Goal: Task Accomplishment & Management: Manage account settings

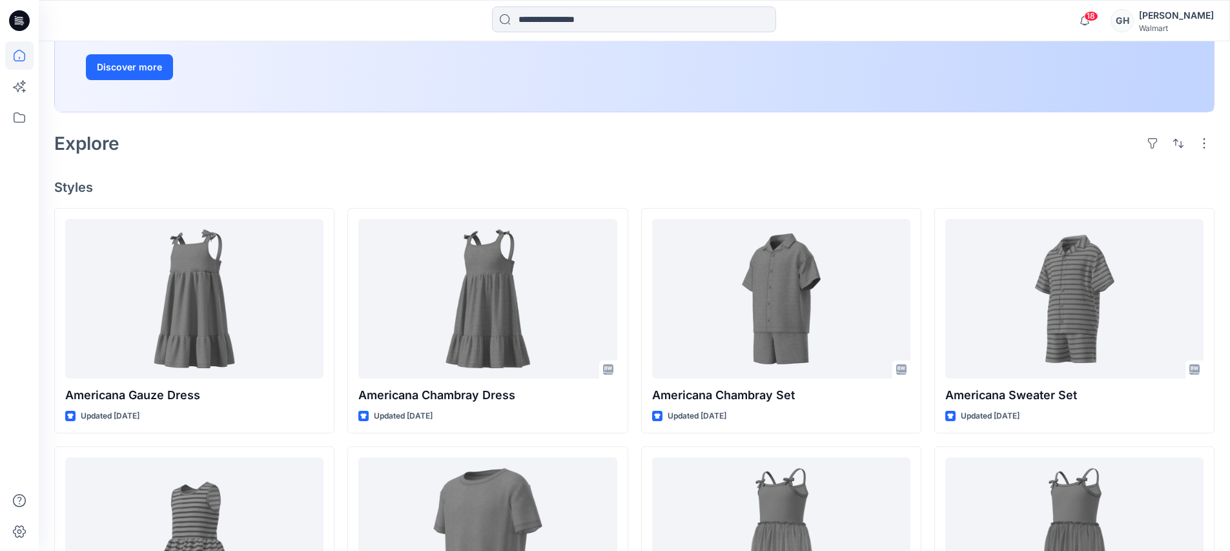
scroll to position [242, 0]
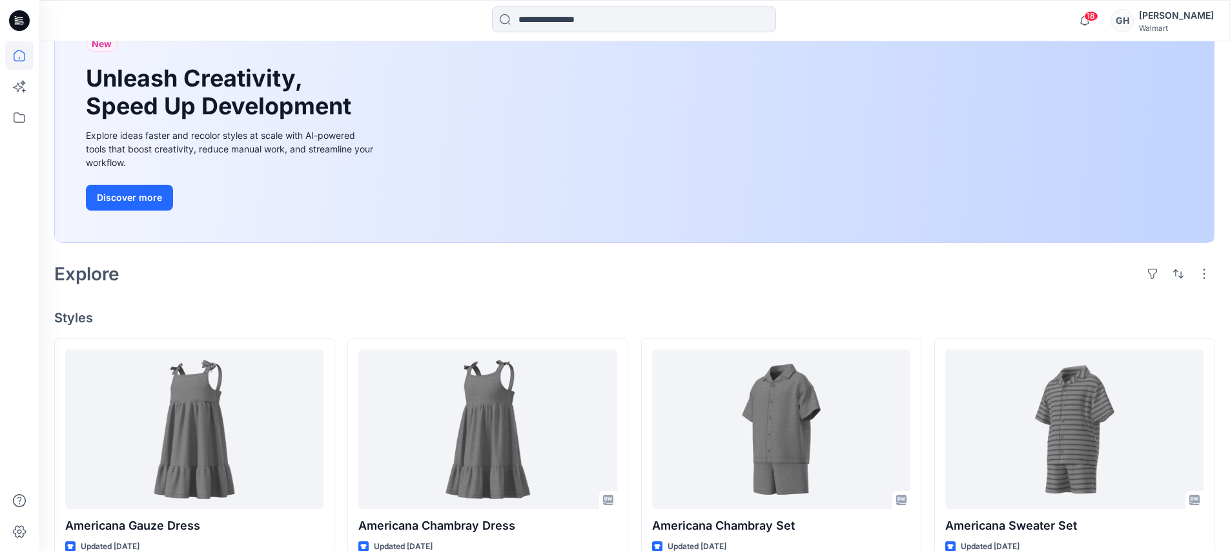
scroll to position [403, 0]
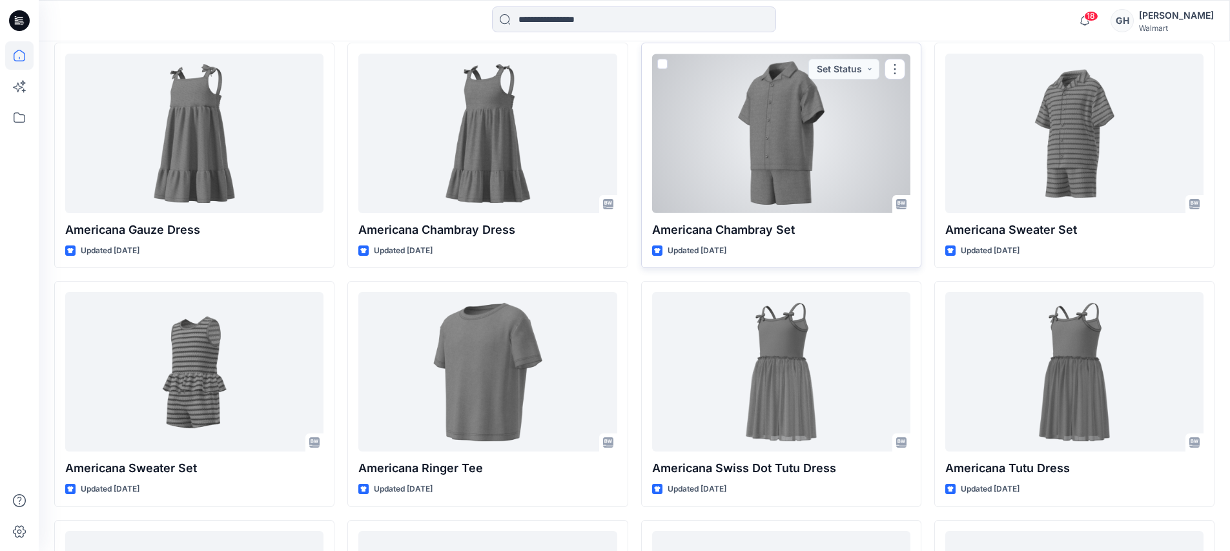
click at [757, 166] on div at bounding box center [781, 133] width 258 height 159
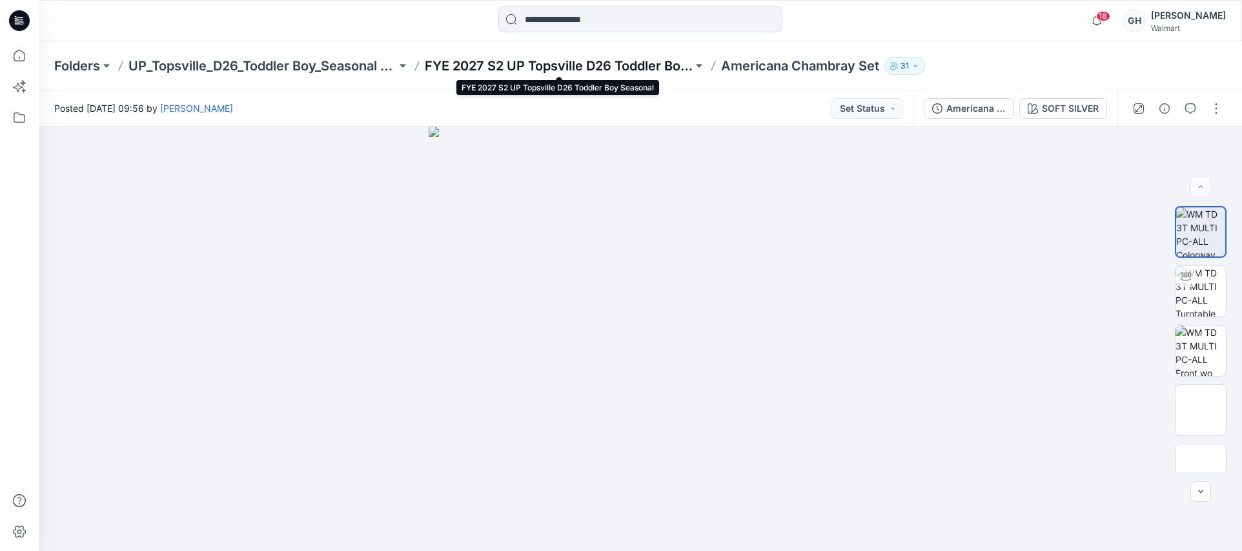
click at [499, 69] on p "FYE 2027 S2 UP Topsville D26 Toddler Boy Seasonal" at bounding box center [559, 66] width 268 height 18
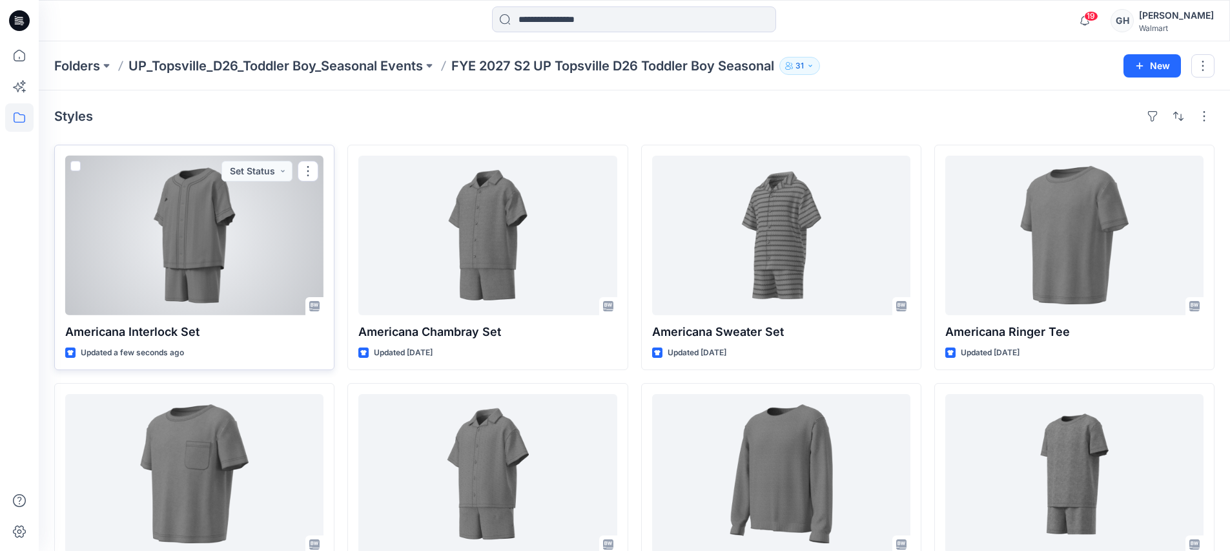
click at [221, 242] on div at bounding box center [194, 235] width 258 height 159
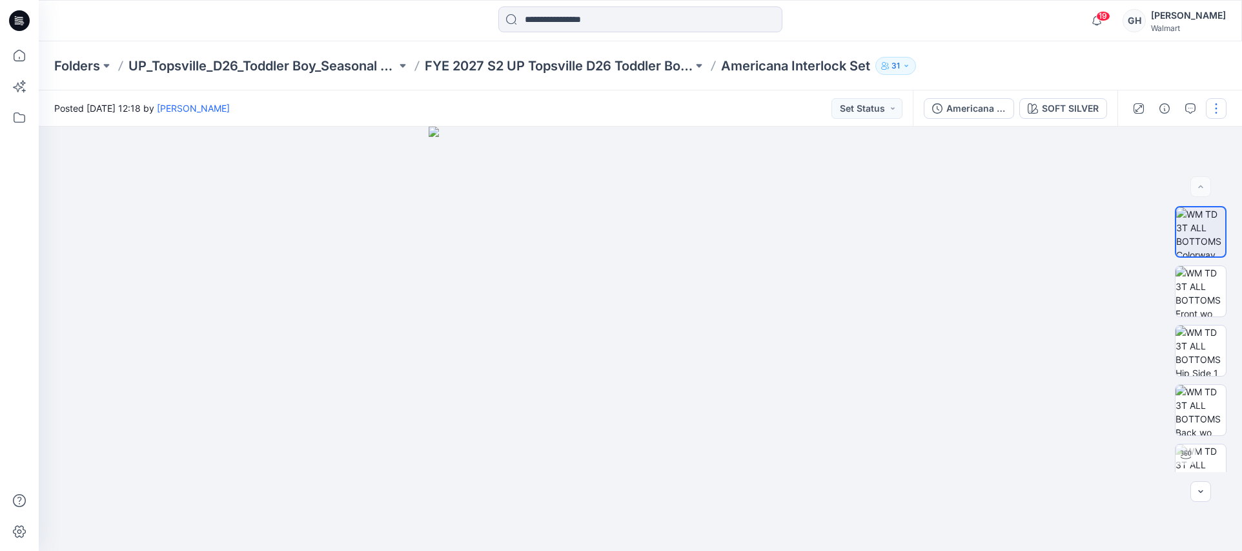
click at [1211, 116] on button "button" at bounding box center [1216, 108] width 21 height 21
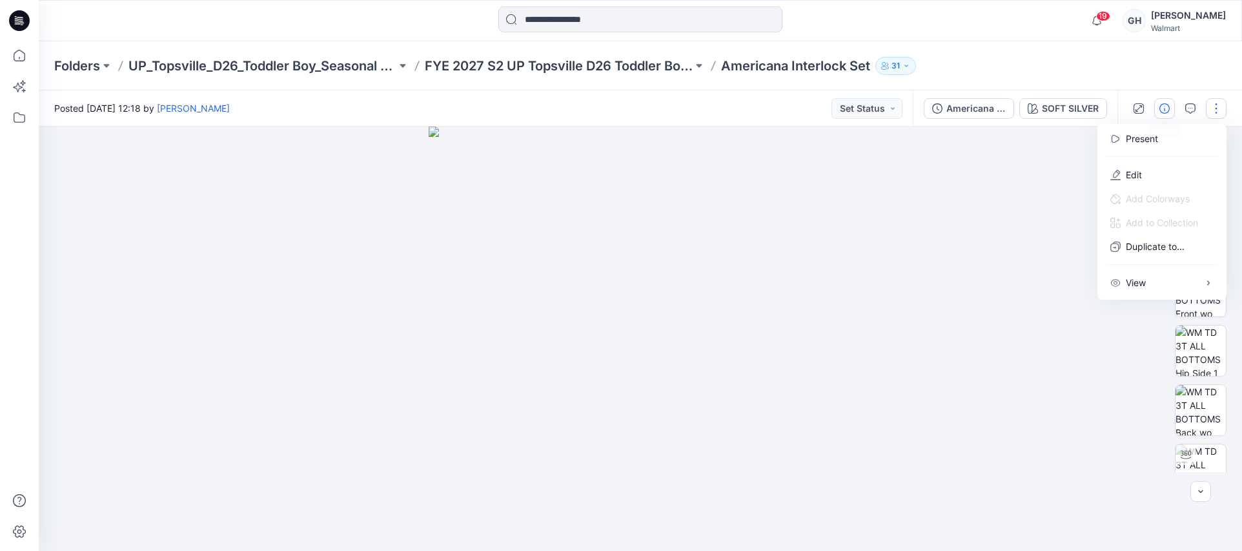
click at [1156, 105] on button "button" at bounding box center [1164, 108] width 21 height 21
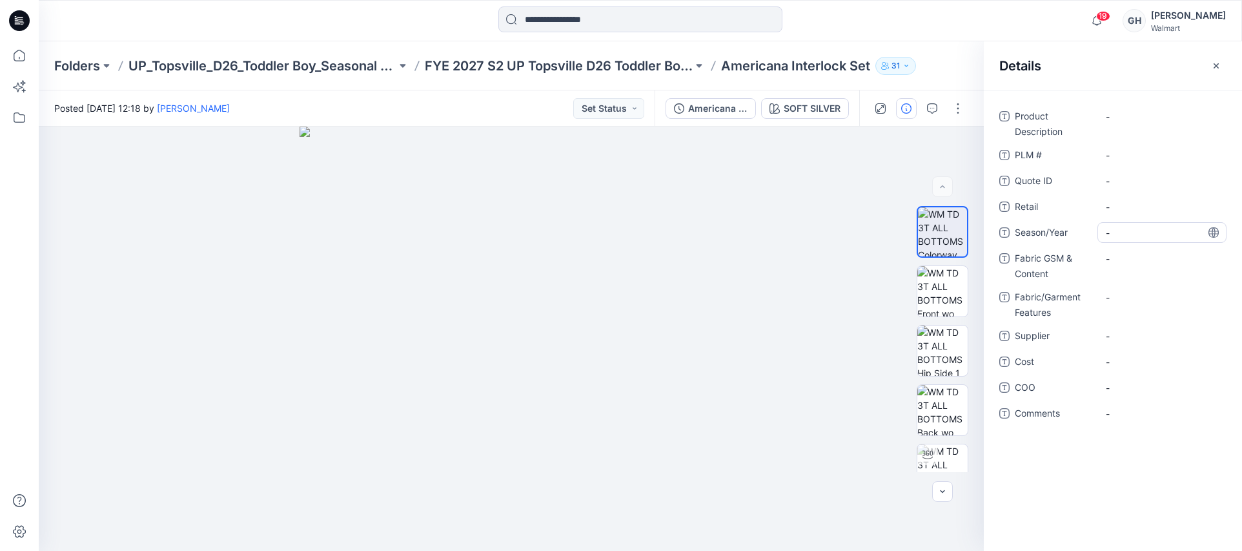
click at [1126, 232] on span "-" at bounding box center [1162, 233] width 112 height 14
type textarea "**********"
click at [1148, 303] on Features "-" at bounding box center [1162, 297] width 112 height 14
click at [1142, 336] on span "-" at bounding box center [1162, 336] width 112 height 14
type textarea "*********"
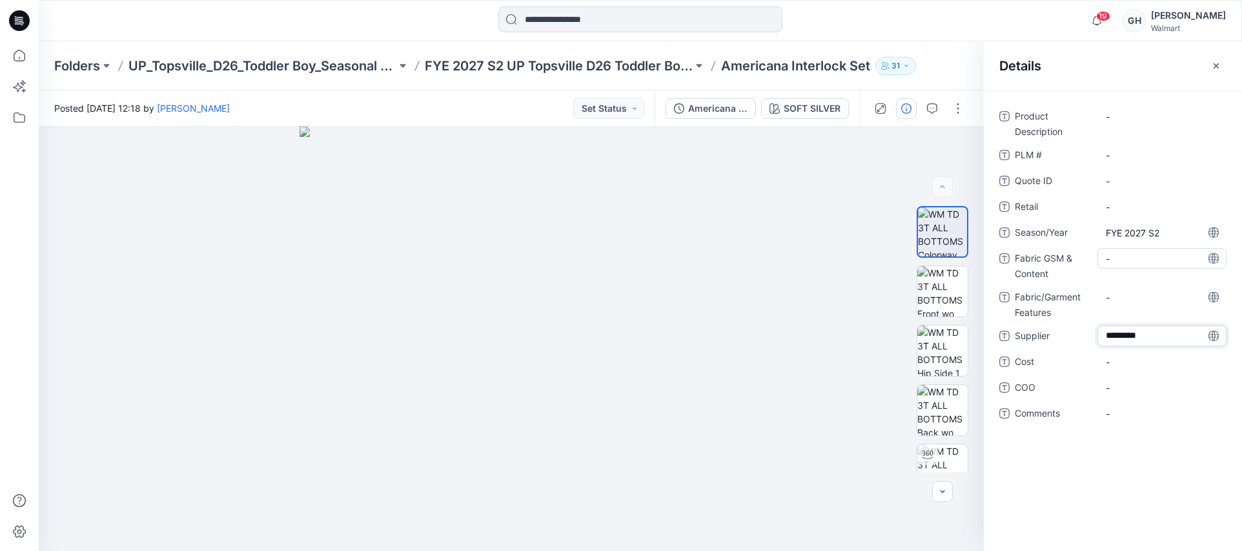
click at [1162, 265] on Content "-" at bounding box center [1162, 259] width 112 height 14
type textarea "**********"
click at [1139, 297] on div "-" at bounding box center [1161, 305] width 129 height 21
click at [1158, 278] on Content "200 G/60% BCI Cotton/40% Recycled Polyester/" at bounding box center [1162, 269] width 112 height 41
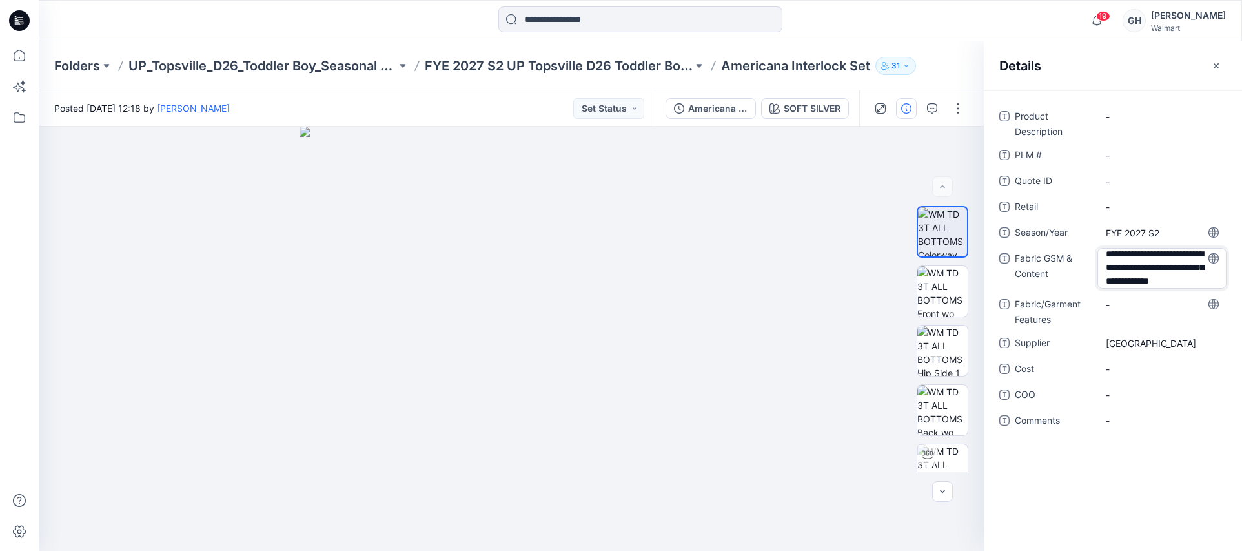
scroll to position [30, 0]
type textarea "**********"
click at [1167, 310] on Features "-" at bounding box center [1162, 305] width 112 height 14
click at [1204, 272] on Content "200 G/60% BCI Cotton/40% Recycled Polyester/ BCI Interlock with Recycled Polyes…" at bounding box center [1162, 269] width 112 height 41
click at [1173, 283] on textarea "**********" at bounding box center [1161, 268] width 129 height 41
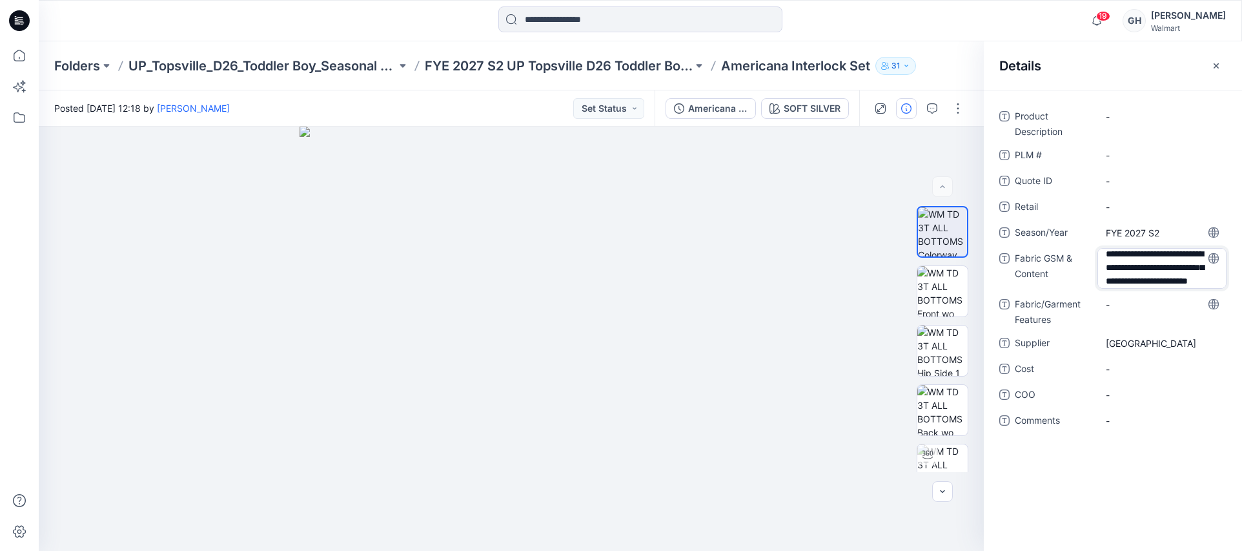
scroll to position [31, 0]
click at [1200, 279] on textarea "**********" at bounding box center [1161, 268] width 129 height 41
type textarea "**********"
click at [1149, 305] on div "**********" at bounding box center [1112, 276] width 227 height 340
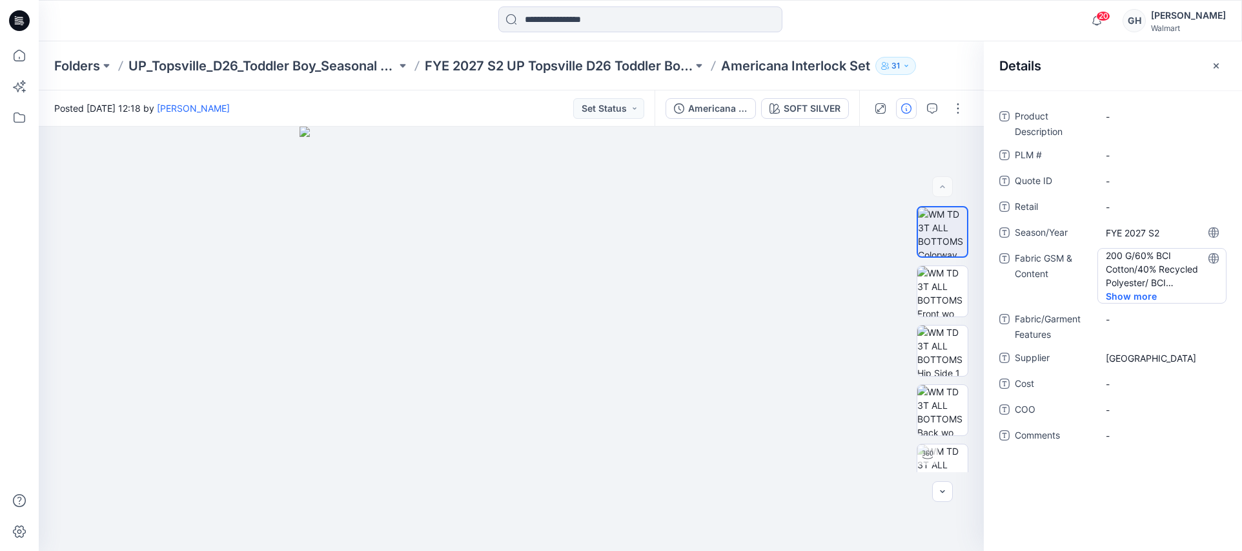
click at [1127, 283] on Content "200 G/60% BCI Cotton/40% Recycled Polyester/ BCI Interlock with Recycled Polyes…" at bounding box center [1162, 269] width 112 height 41
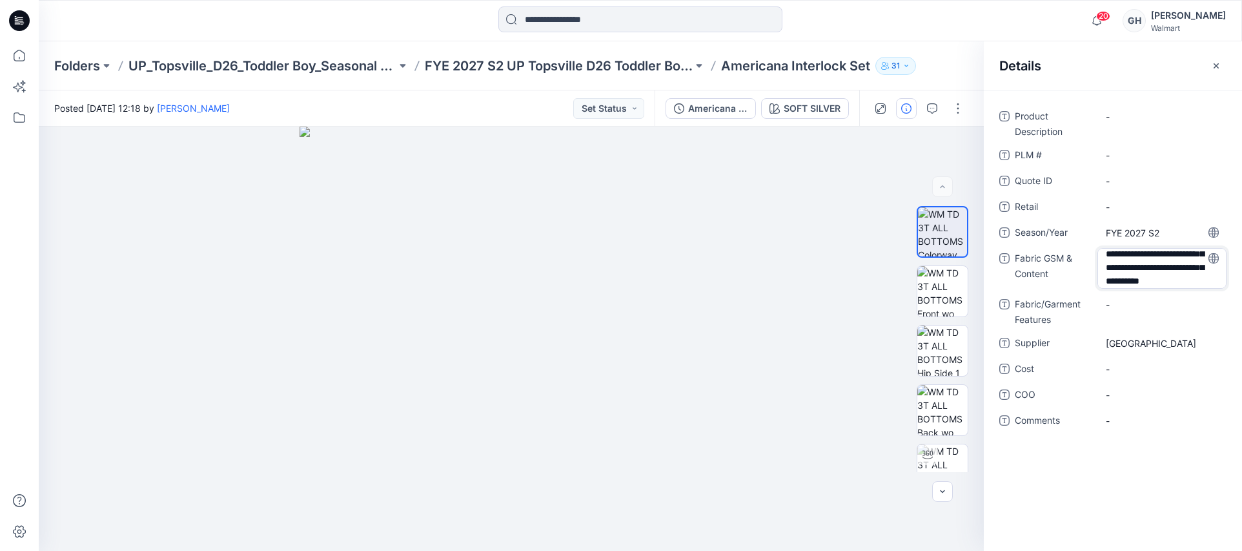
click at [1172, 277] on textarea "**********" at bounding box center [1161, 268] width 129 height 41
type textarea "**********"
click at [1121, 322] on div "-" at bounding box center [1161, 311] width 129 height 34
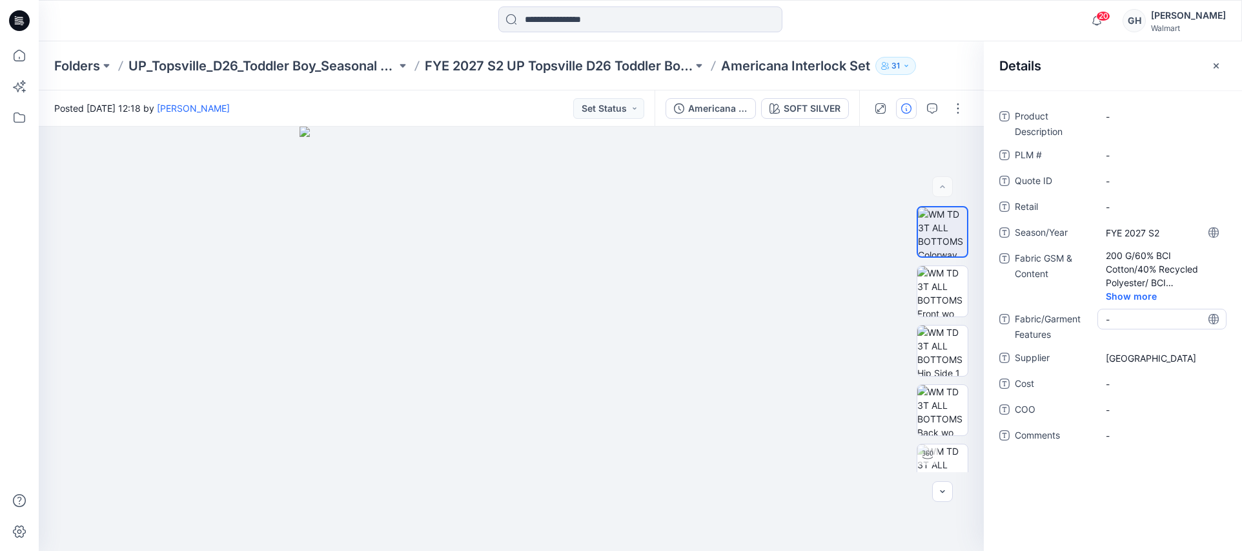
click at [1130, 310] on div "-" at bounding box center [1161, 319] width 129 height 21
click at [1156, 249] on Content "200 G/60% BCI Cotton/40% Recycled Polyester/ BCI Interlock with Recycled Polyes…" at bounding box center [1162, 269] width 112 height 41
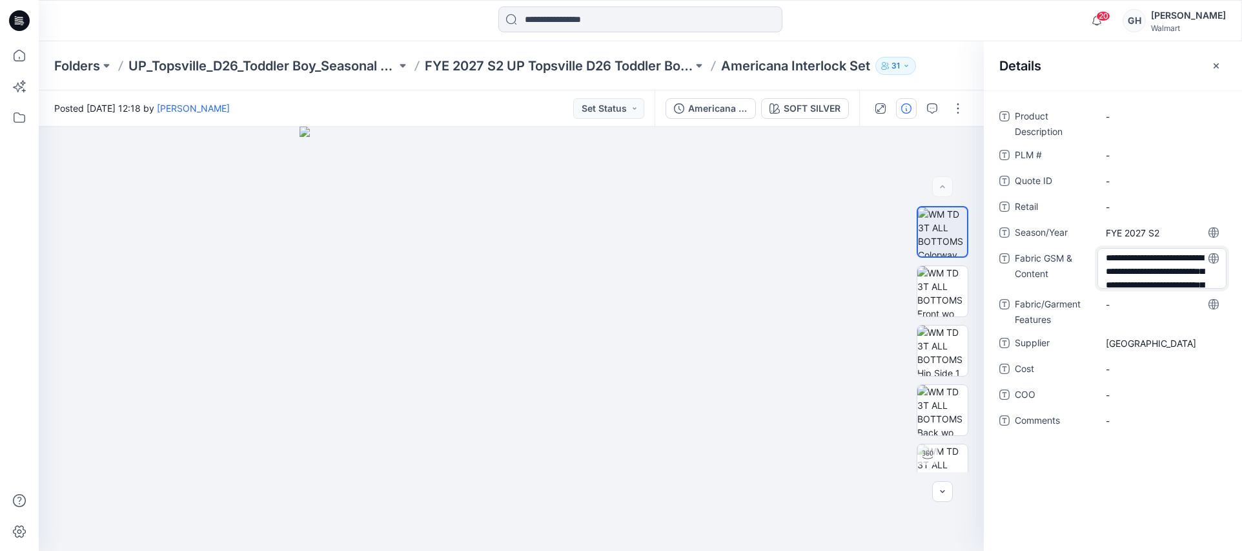
scroll to position [85, 0]
click at [1141, 310] on div "-" at bounding box center [1161, 304] width 129 height 21
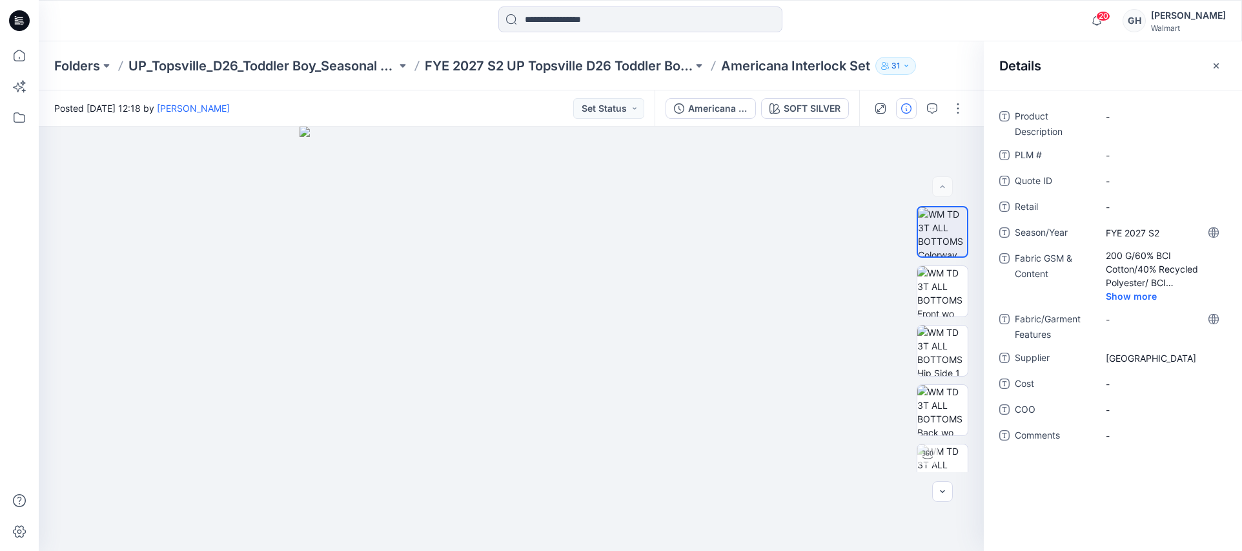
click at [1075, 432] on span "Comments" at bounding box center [1053, 436] width 77 height 18
click at [1082, 436] on span "Comments" at bounding box center [1053, 436] width 77 height 18
drag, startPoint x: 1085, startPoint y: 436, endPoint x: 1022, endPoint y: 349, distance: 107.3
click at [1084, 432] on span "Comments" at bounding box center [1053, 436] width 77 height 18
click at [1130, 431] on span "-" at bounding box center [1162, 436] width 112 height 14
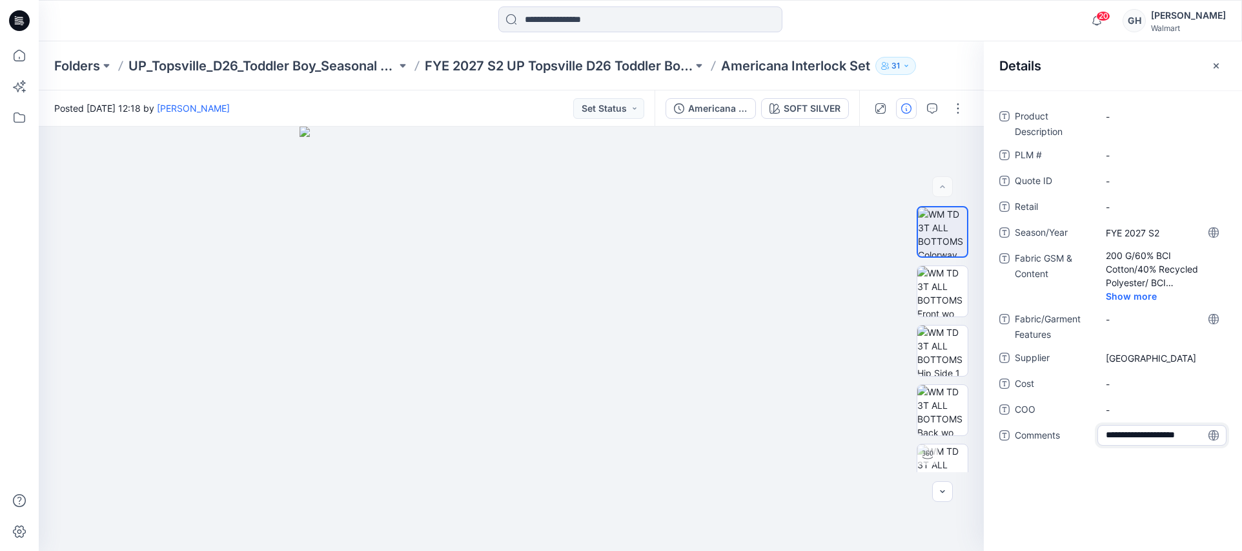
type textarea "**********"
click at [1191, 411] on span "-" at bounding box center [1162, 410] width 112 height 14
click at [1199, 430] on span "3D Sub Fabrics: 185G/" at bounding box center [1162, 438] width 112 height 27
type textarea "**********"
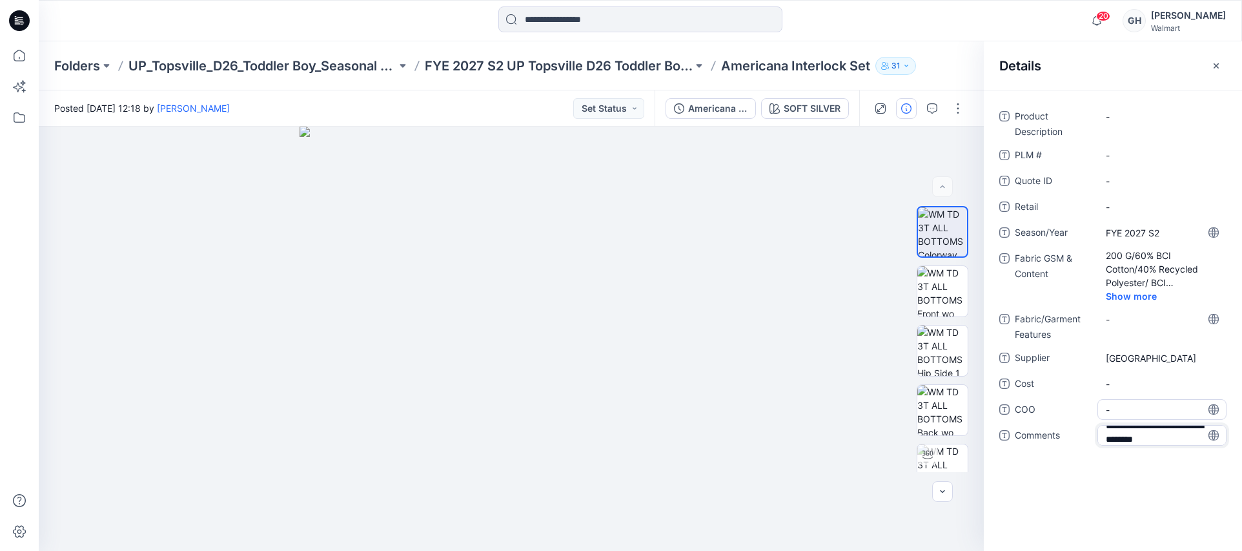
click at [1174, 412] on span "-" at bounding box center [1162, 410] width 112 height 14
click at [1175, 443] on span "3D Sub Fabrics: 185G/ CVC Interlock |" at bounding box center [1162, 438] width 112 height 27
type textarea "**********"
click at [1138, 406] on span "-" at bounding box center [1162, 410] width 112 height 14
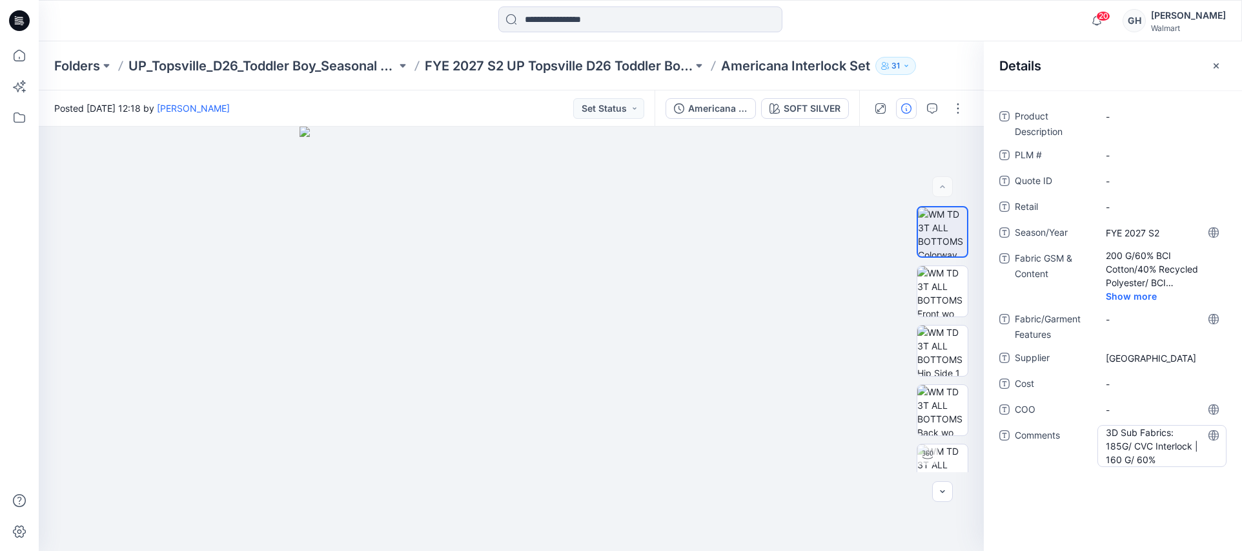
click at [1162, 460] on span "3D Sub Fabrics: 185G/ CVC Interlock | 160 G/ 60%" at bounding box center [1162, 445] width 112 height 41
type textarea "**********"
click at [1153, 409] on span "-" at bounding box center [1162, 410] width 112 height 14
click at [1200, 459] on span "3D Sub Fabrics: 185G/ CVC Interlock | 160 G/ 60% Cotton, 40% Polyester/" at bounding box center [1162, 445] width 112 height 41
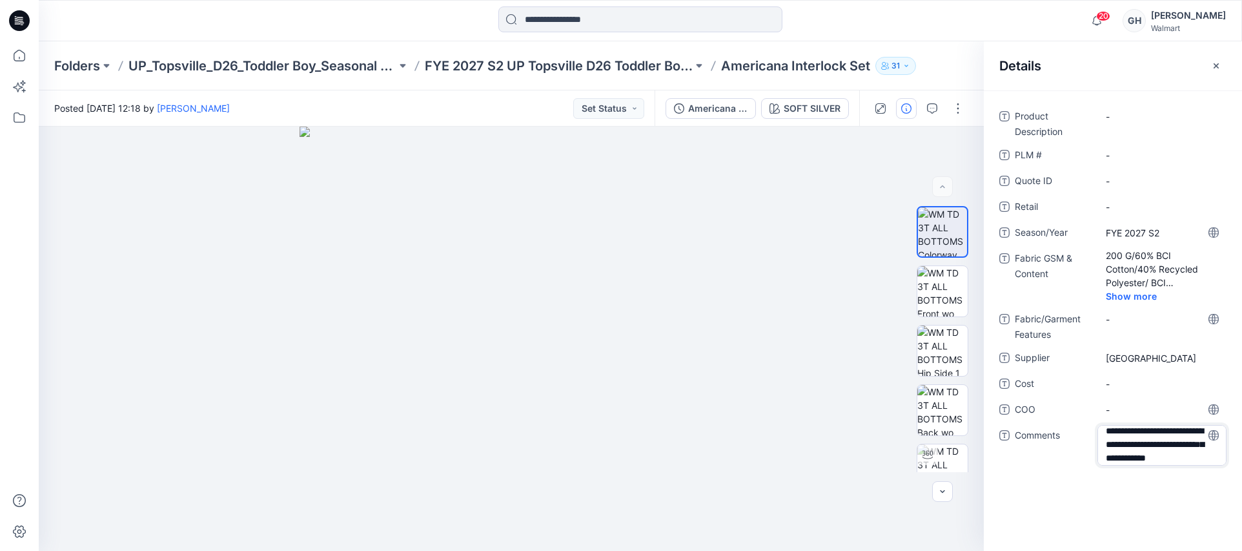
click at [1192, 454] on textarea "**********" at bounding box center [1161, 445] width 129 height 41
type textarea "**********"
click at [1144, 411] on span "-" at bounding box center [1162, 410] width 112 height 14
click at [642, 65] on p "FYE 2027 S2 UP Topsville D26 Toddler Boy Seasonal" at bounding box center [559, 66] width 268 height 18
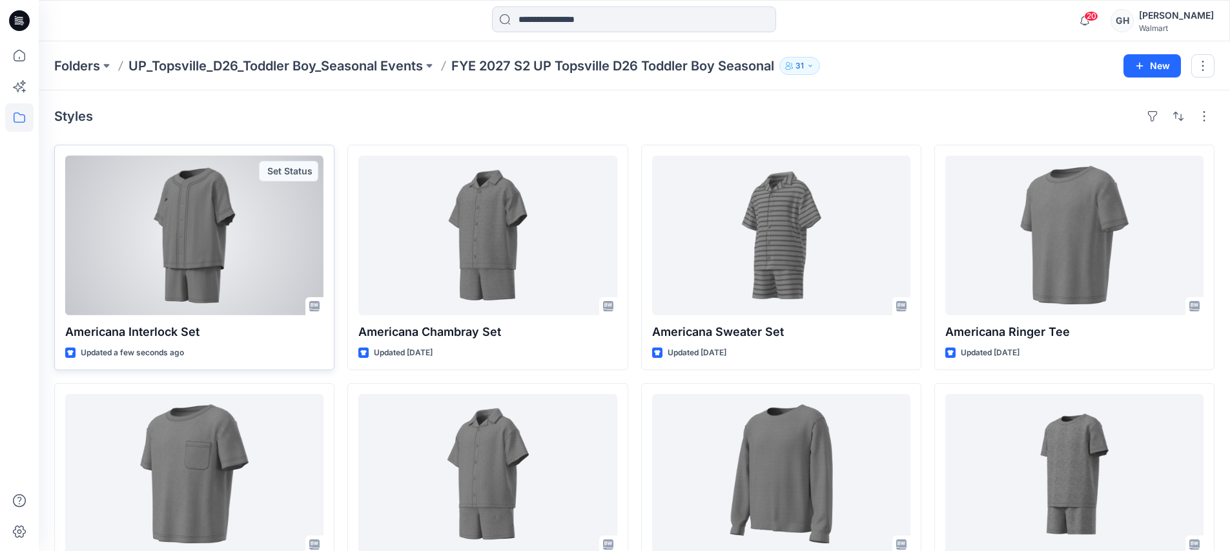
click at [252, 251] on div at bounding box center [194, 235] width 258 height 159
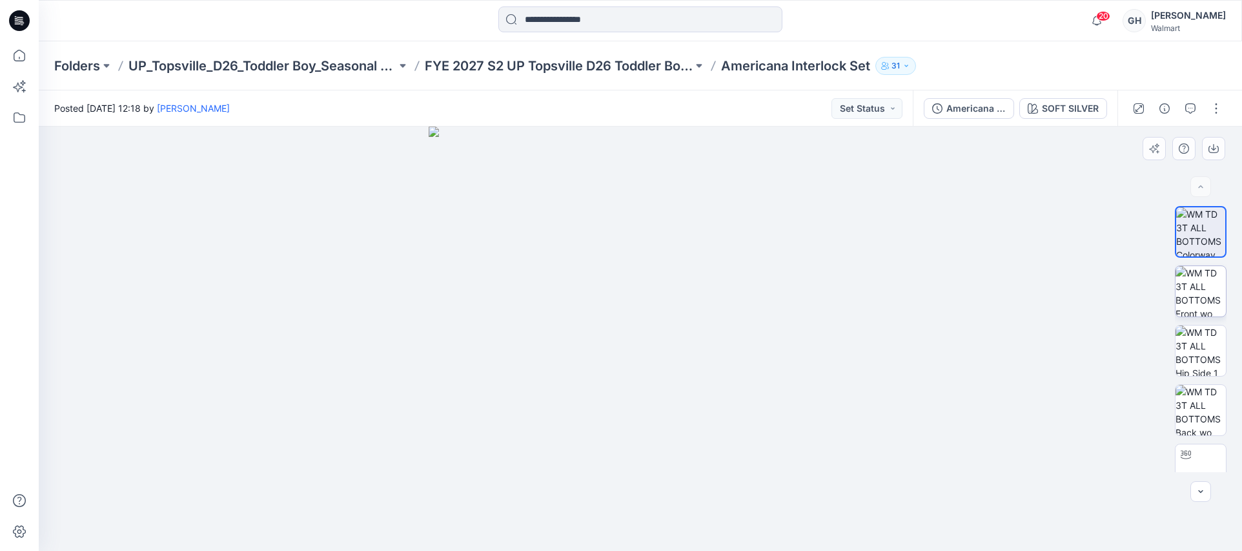
click at [1198, 291] on img at bounding box center [1200, 291] width 50 height 50
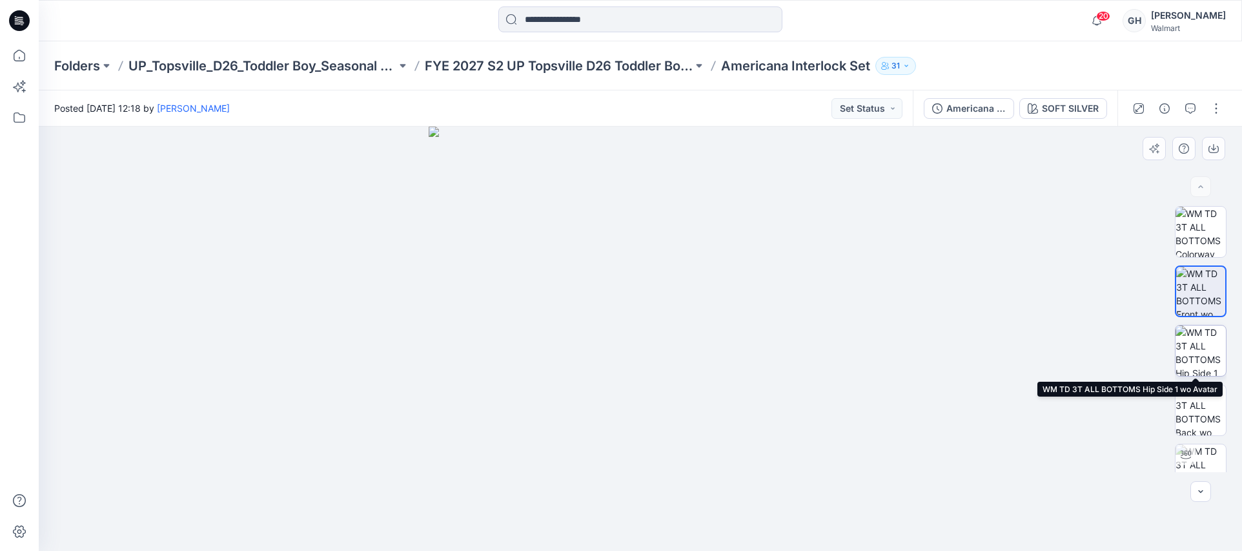
click at [1195, 355] on img at bounding box center [1200, 350] width 50 height 50
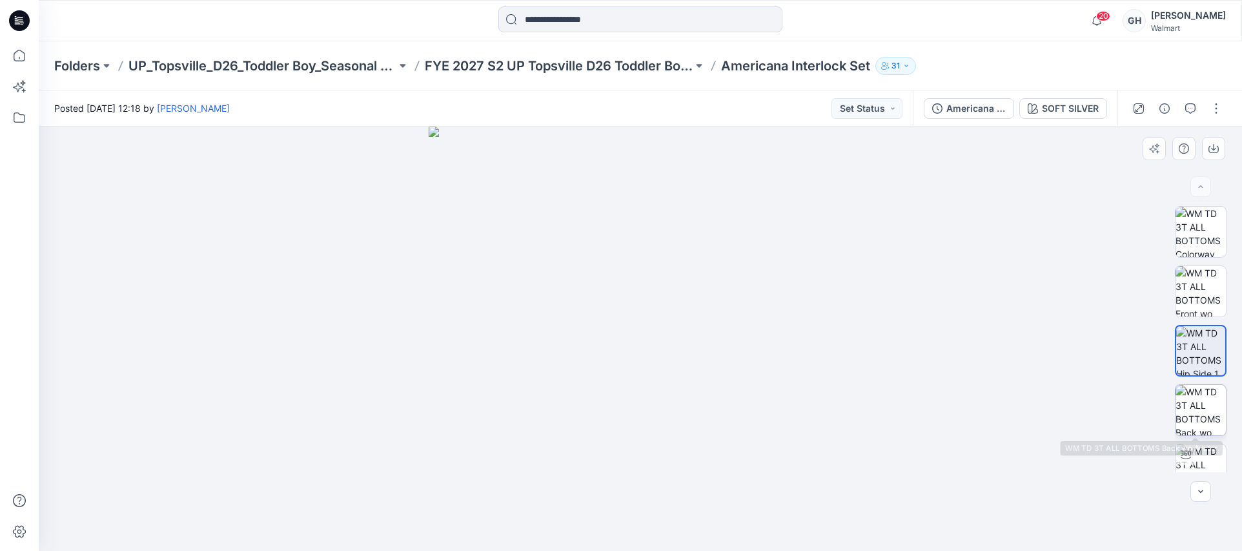
click at [1198, 411] on img at bounding box center [1200, 410] width 50 height 50
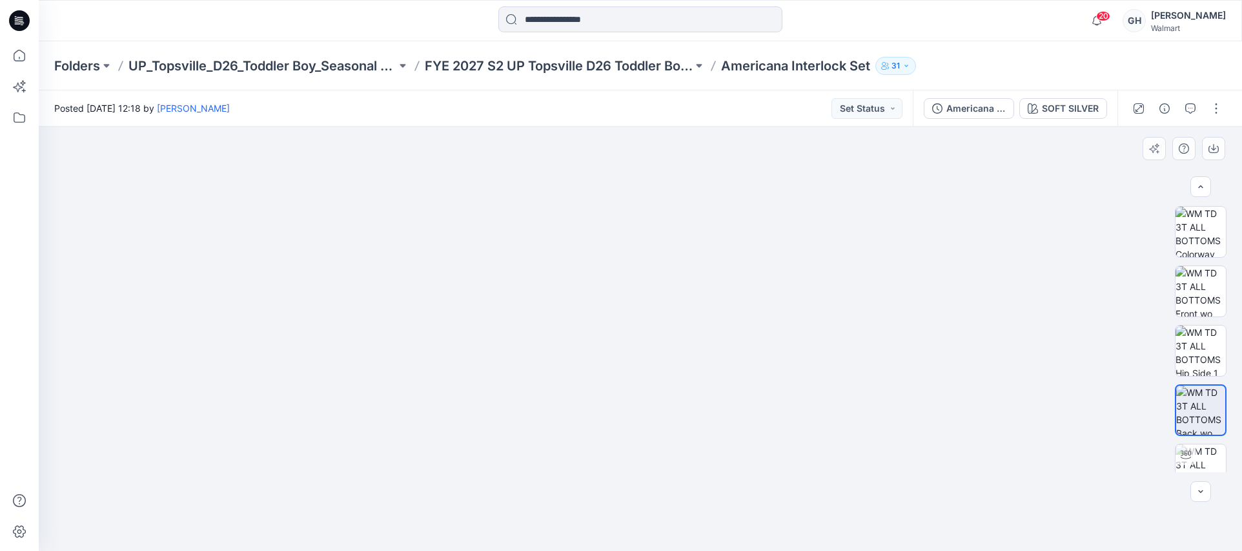
scroll to position [320, 0]
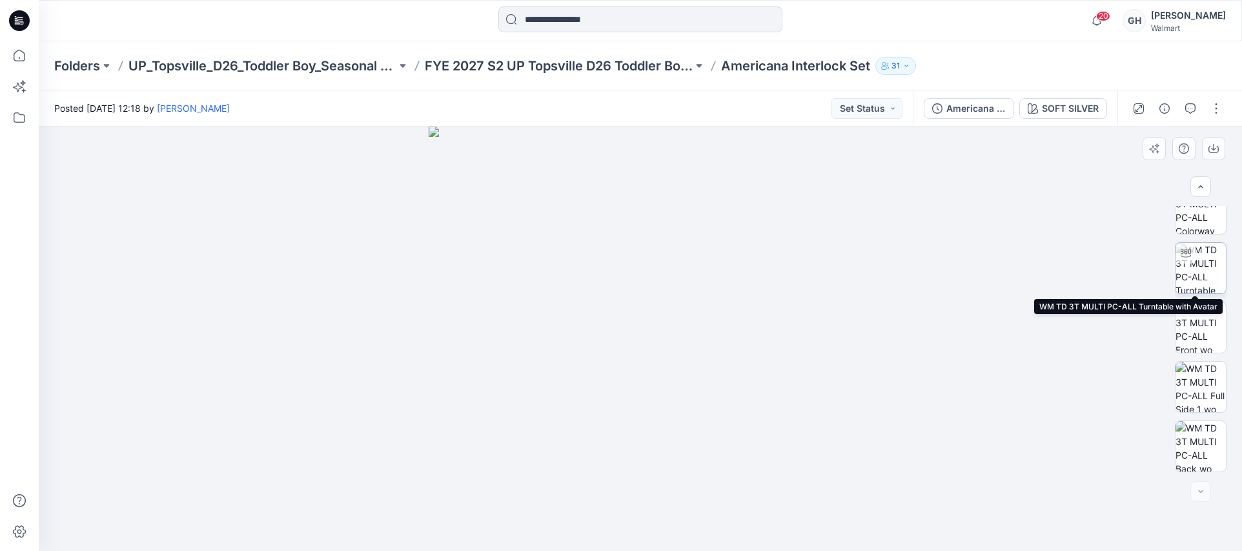
click at [1188, 254] on div at bounding box center [1185, 253] width 21 height 21
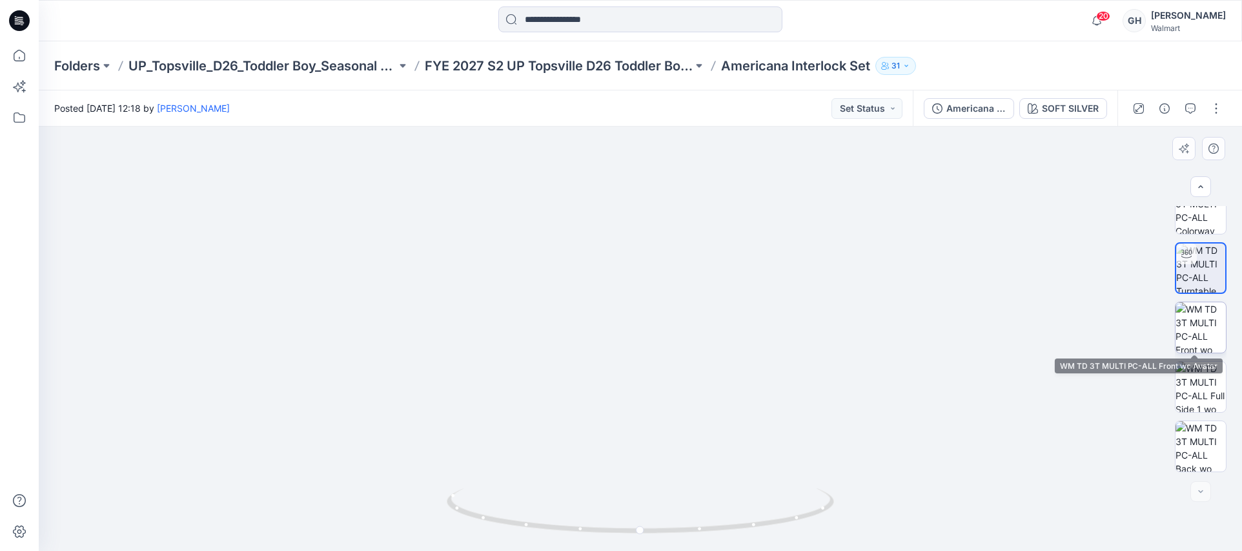
click at [1192, 325] on img at bounding box center [1200, 327] width 50 height 50
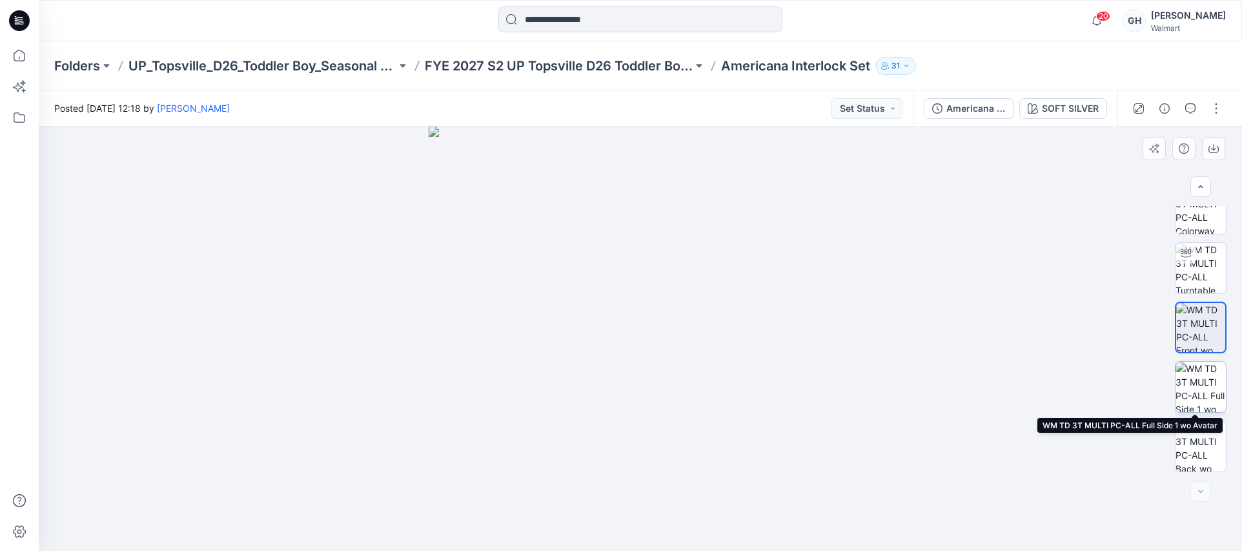
click at [1204, 377] on img at bounding box center [1200, 386] width 50 height 50
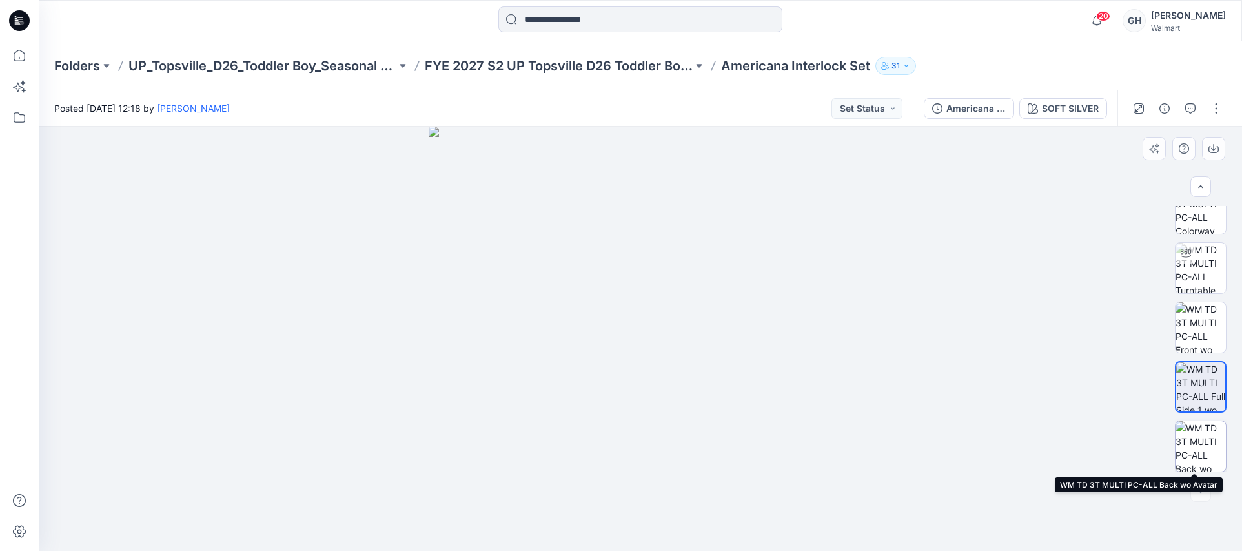
click at [1189, 437] on img at bounding box center [1200, 446] width 50 height 50
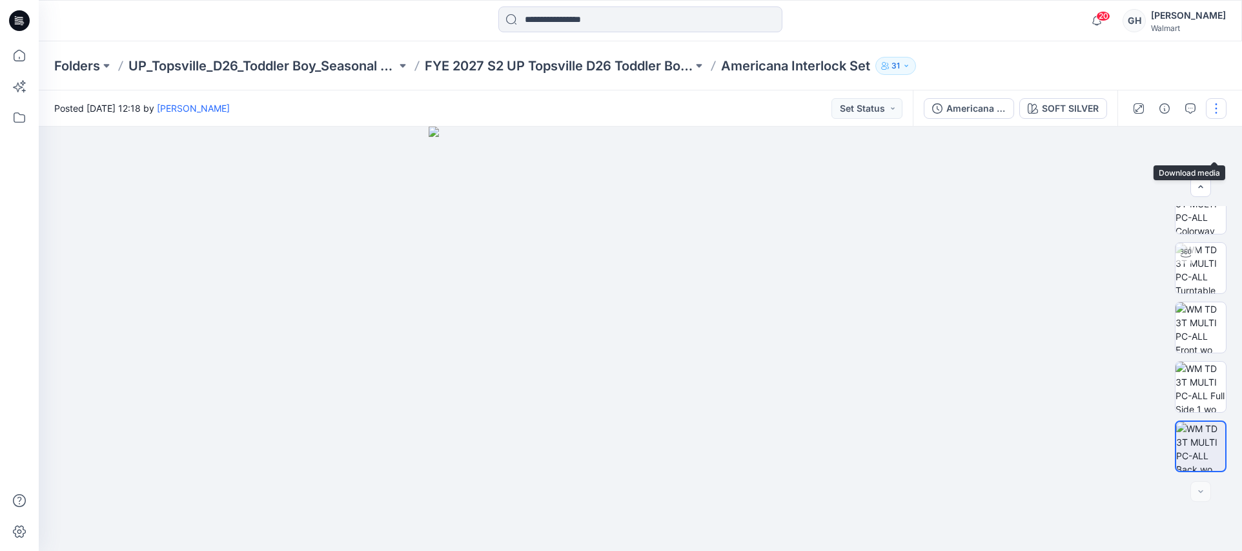
click at [1211, 114] on button "button" at bounding box center [1216, 108] width 21 height 21
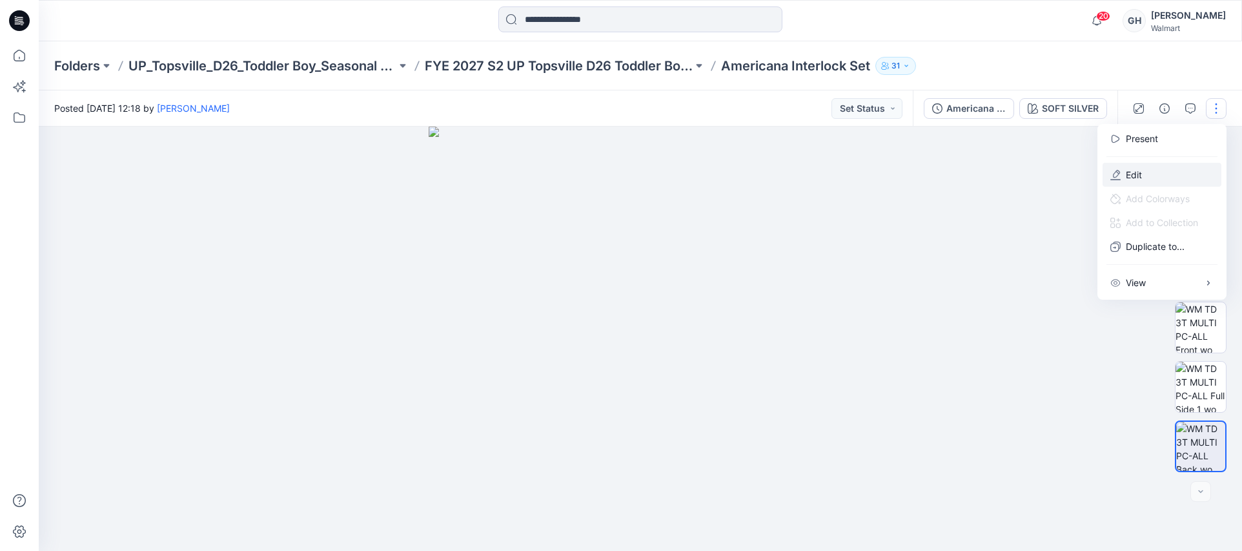
click at [1117, 167] on button "Edit" at bounding box center [1161, 175] width 119 height 24
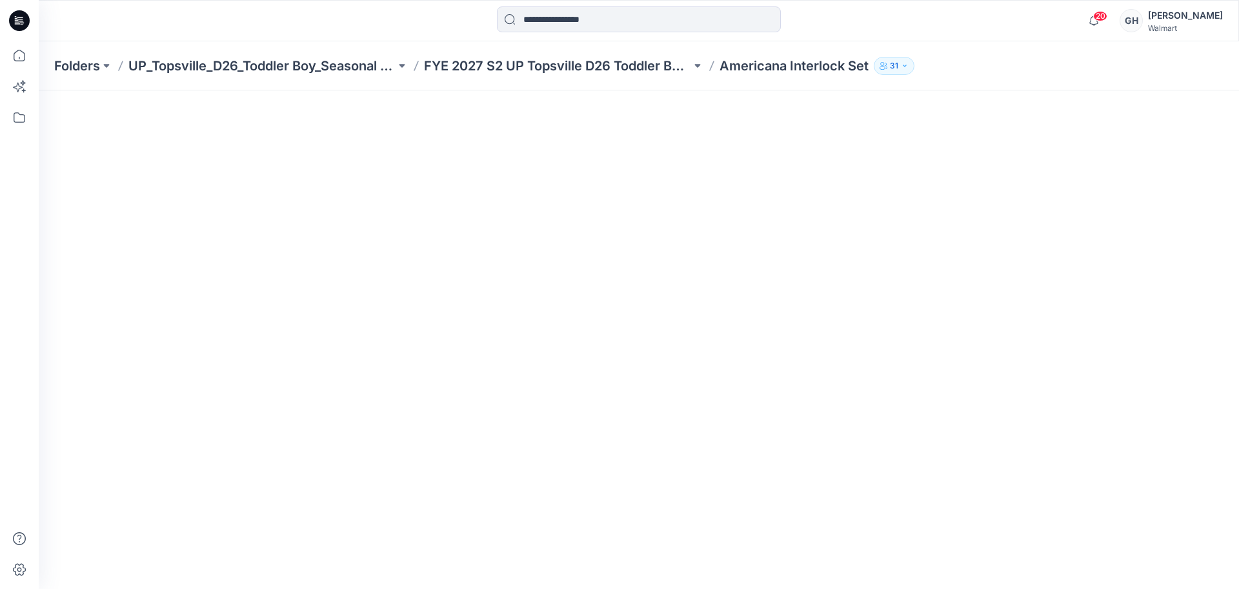
scroll to position [233, 0]
click at [614, 60] on p "FYE 2027 S2 UP Topsville D26 Toddler Boy Seasonal" at bounding box center [557, 66] width 267 height 18
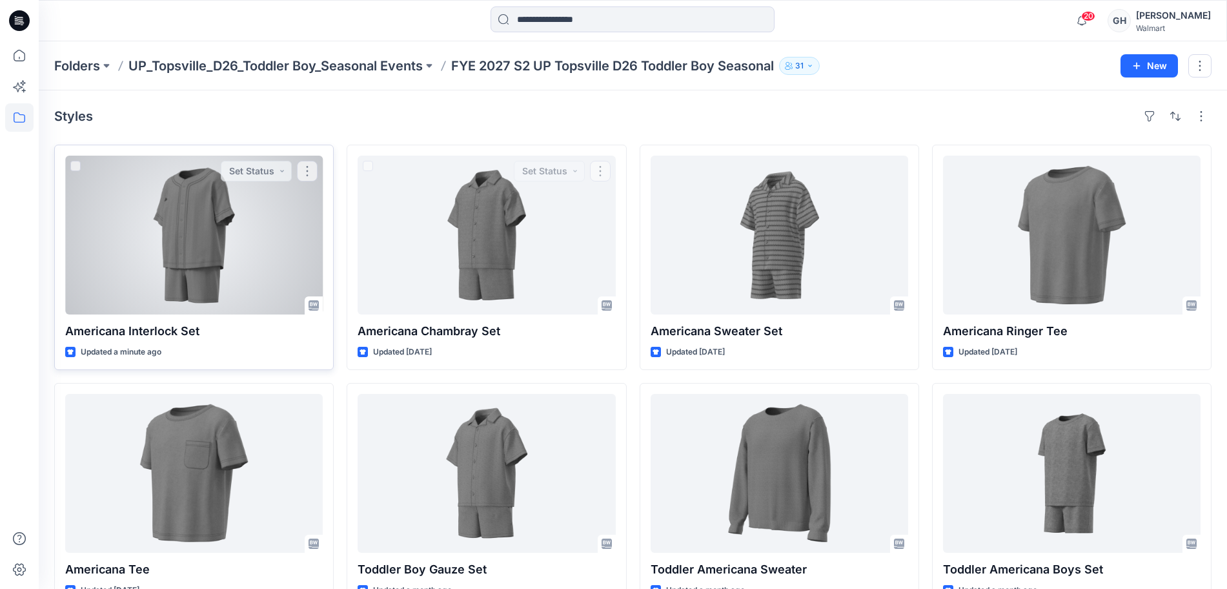
click at [201, 251] on div at bounding box center [194, 235] width 258 height 159
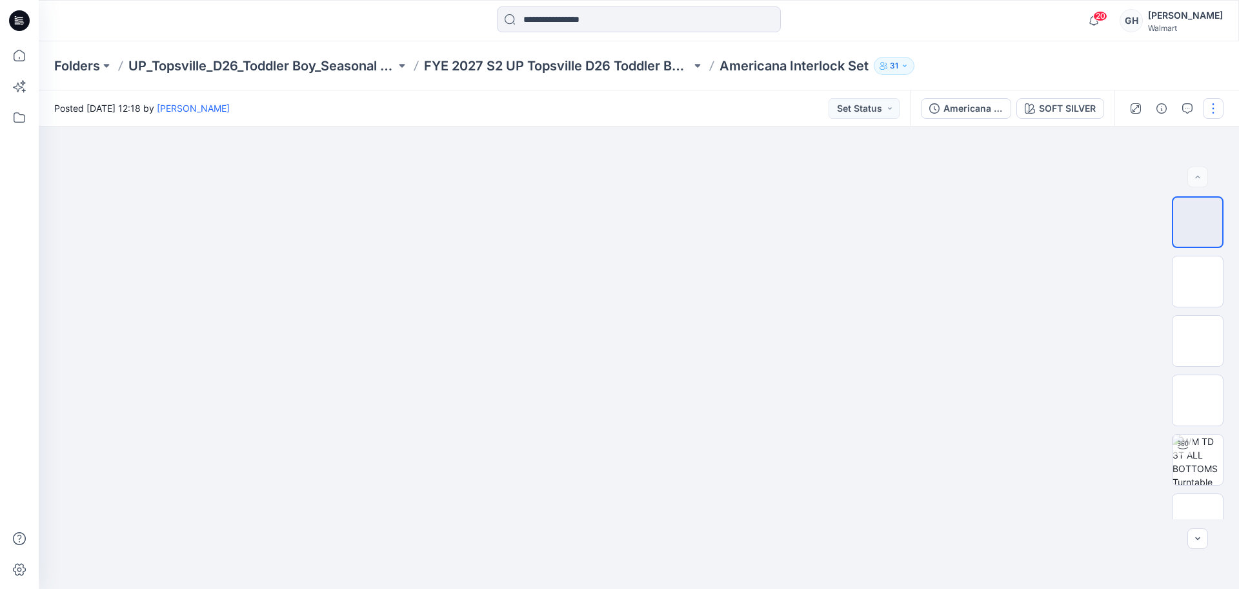
click at [1210, 104] on button "button" at bounding box center [1213, 108] width 21 height 21
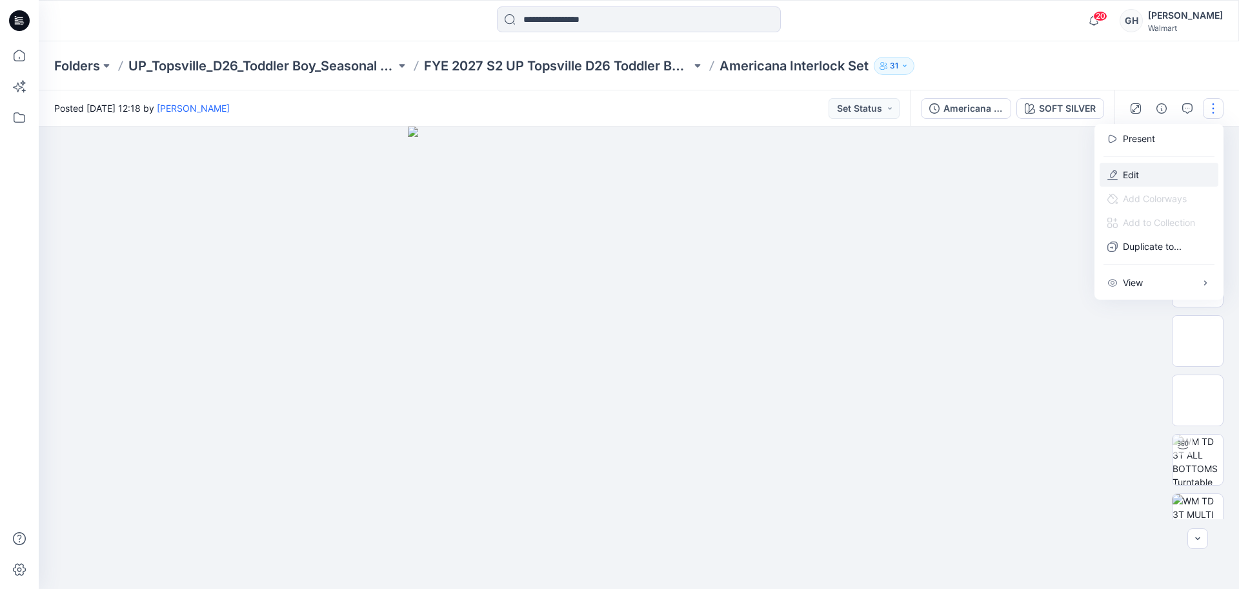
click at [1102, 170] on button "Edit" at bounding box center [1159, 175] width 119 height 24
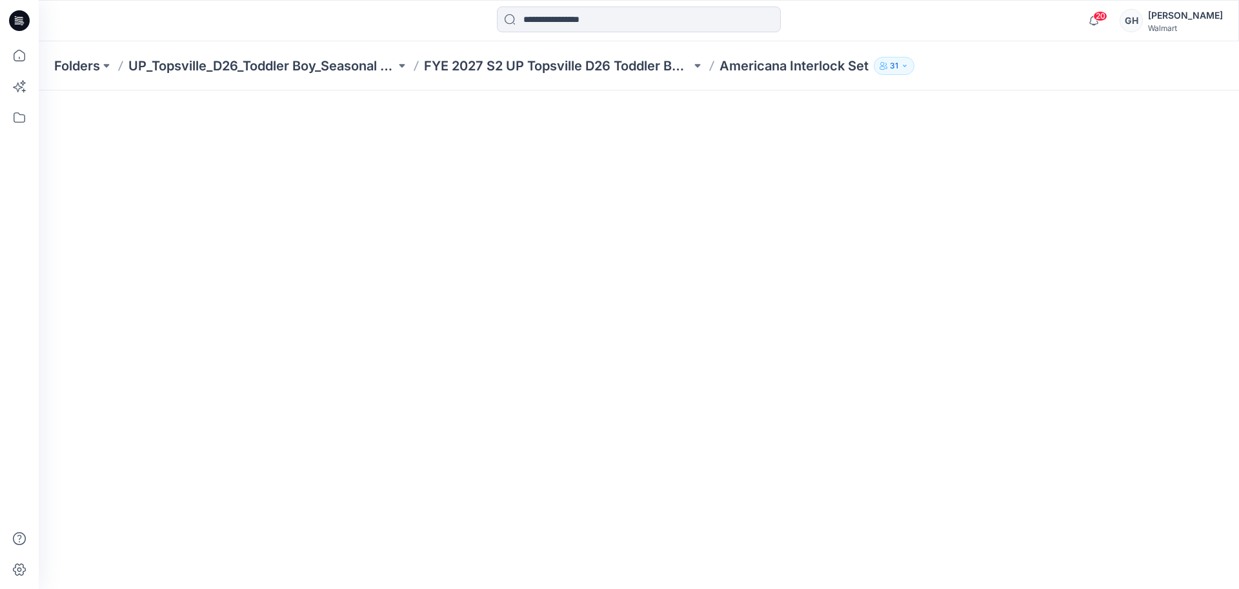
scroll to position [233, 0]
click at [605, 54] on div "Folders UP_Topsville_D26_Toddler Boy_Seasonal Events FYE 2027 S2 UP Topsville D…" at bounding box center [639, 65] width 1201 height 49
click at [604, 65] on p "FYE 2027 S2 UP Topsville D26 Toddler Boy Seasonal" at bounding box center [557, 66] width 267 height 18
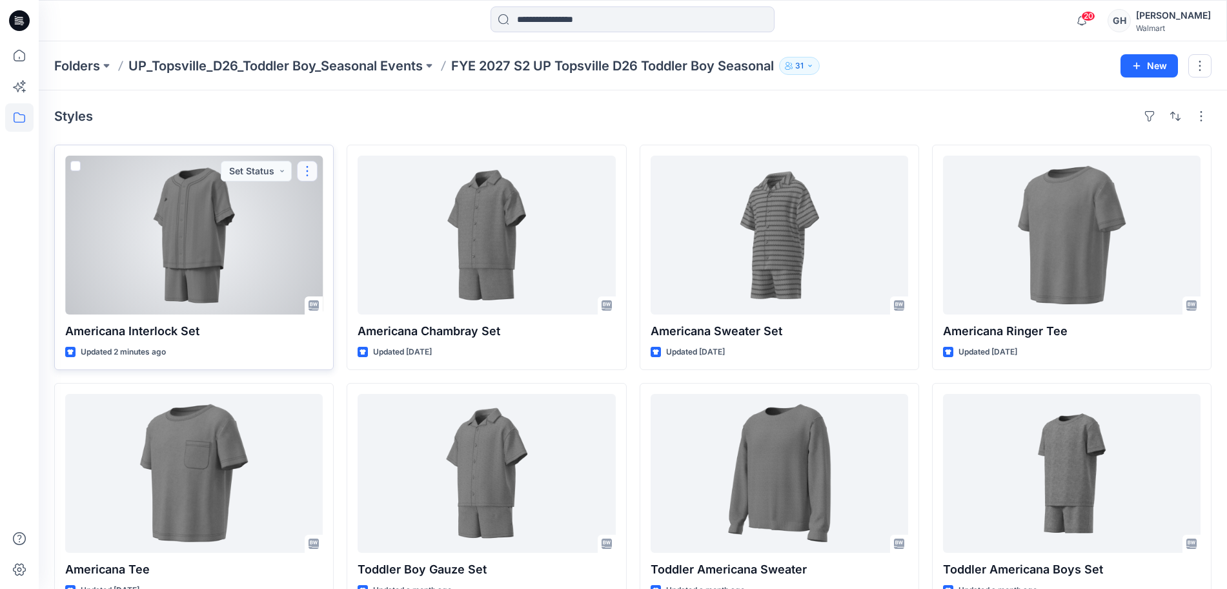
click at [312, 170] on button "button" at bounding box center [307, 171] width 21 height 21
click at [336, 203] on p "Edit" at bounding box center [331, 201] width 16 height 14
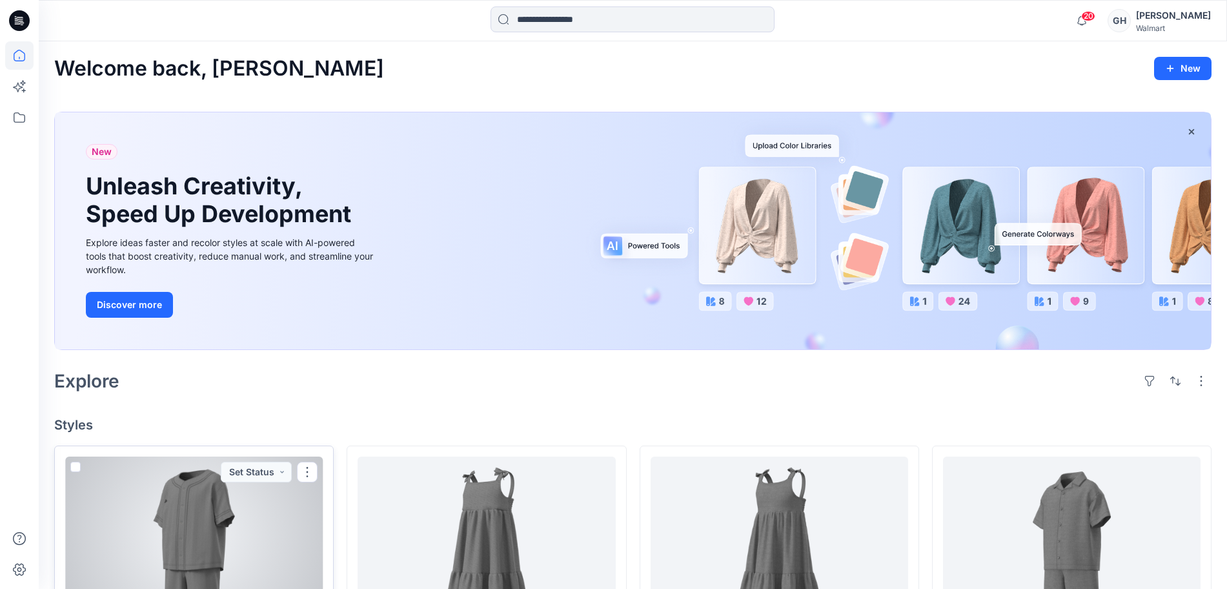
click at [189, 514] on div at bounding box center [194, 535] width 258 height 159
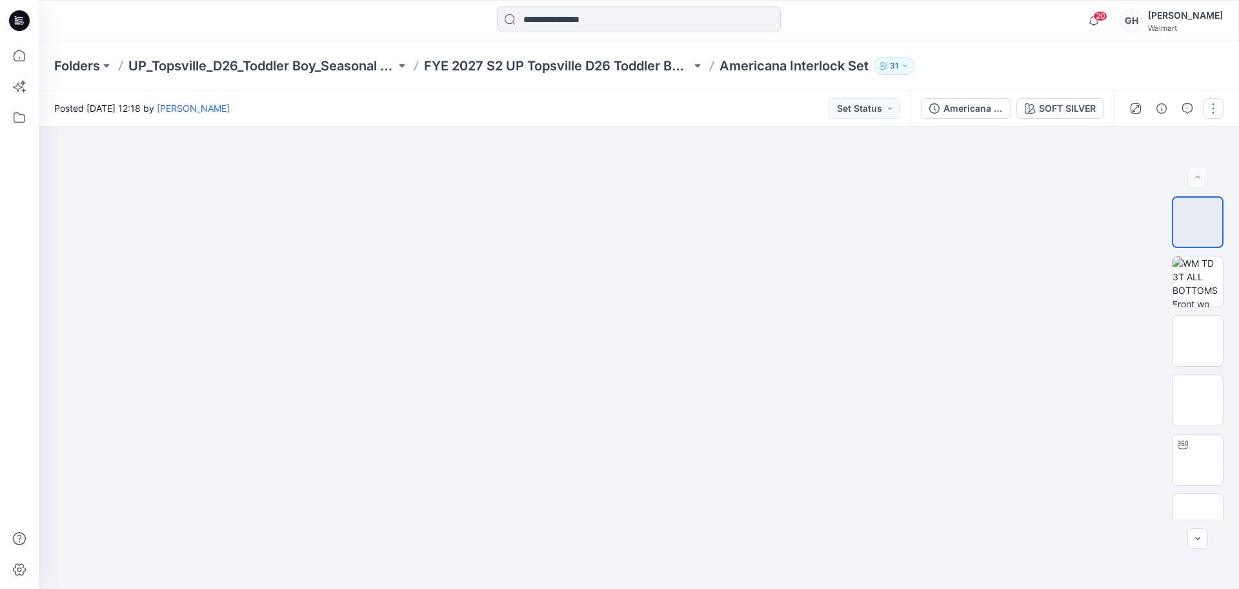
click at [1220, 110] on button "button" at bounding box center [1213, 108] width 21 height 21
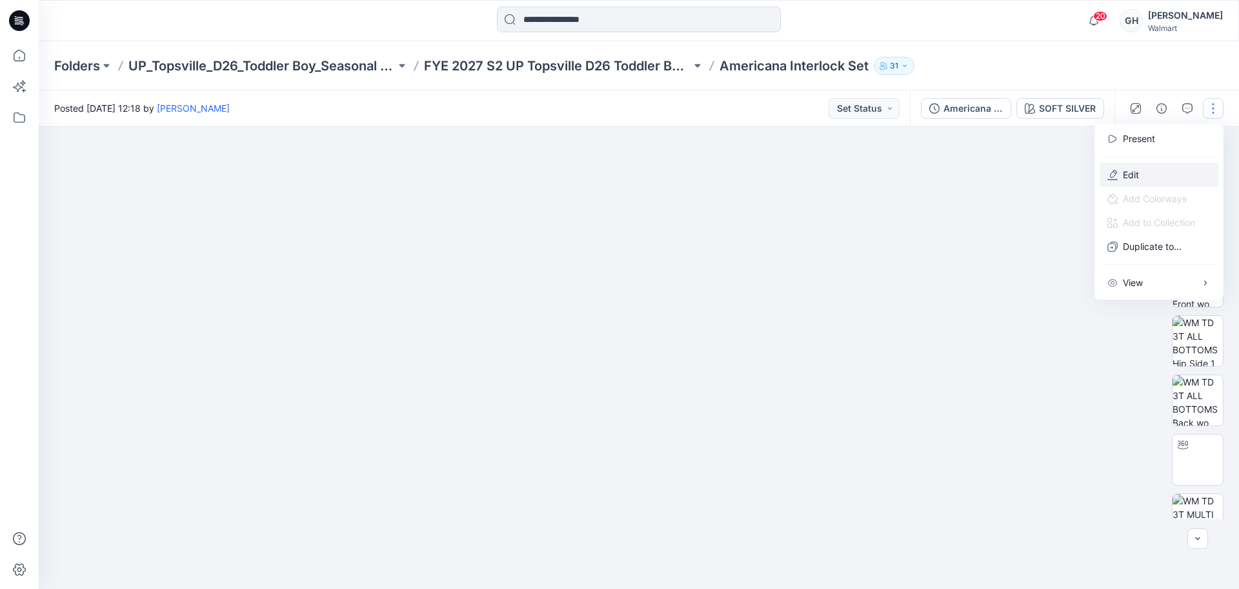
click at [1144, 170] on button "Edit" at bounding box center [1159, 175] width 119 height 24
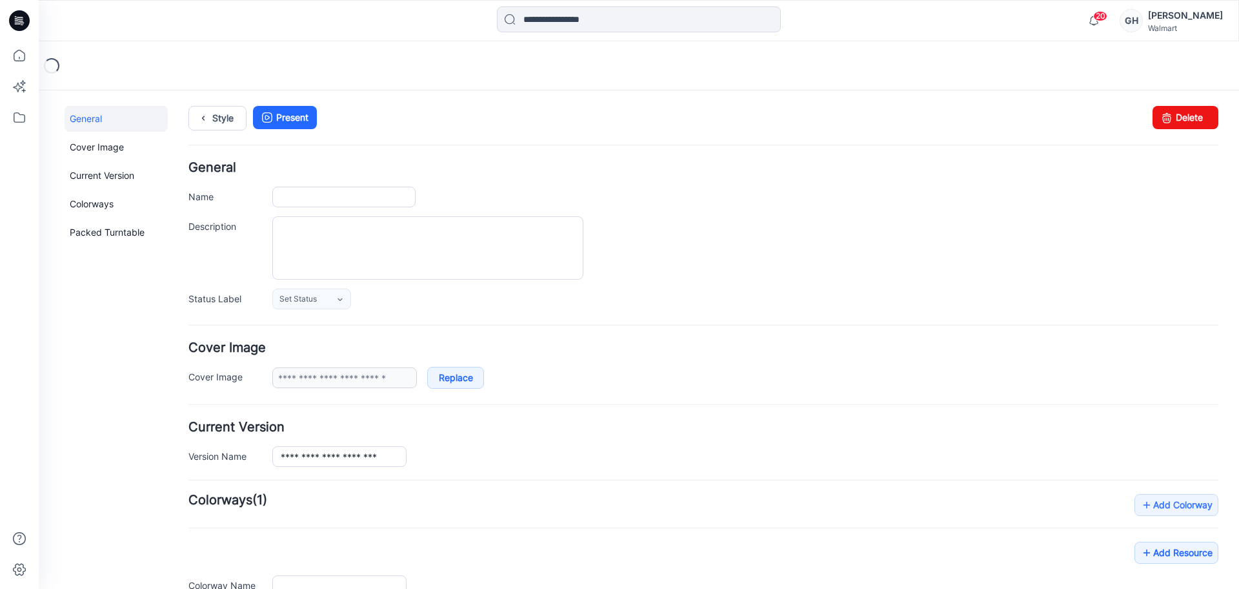
type input "**********"
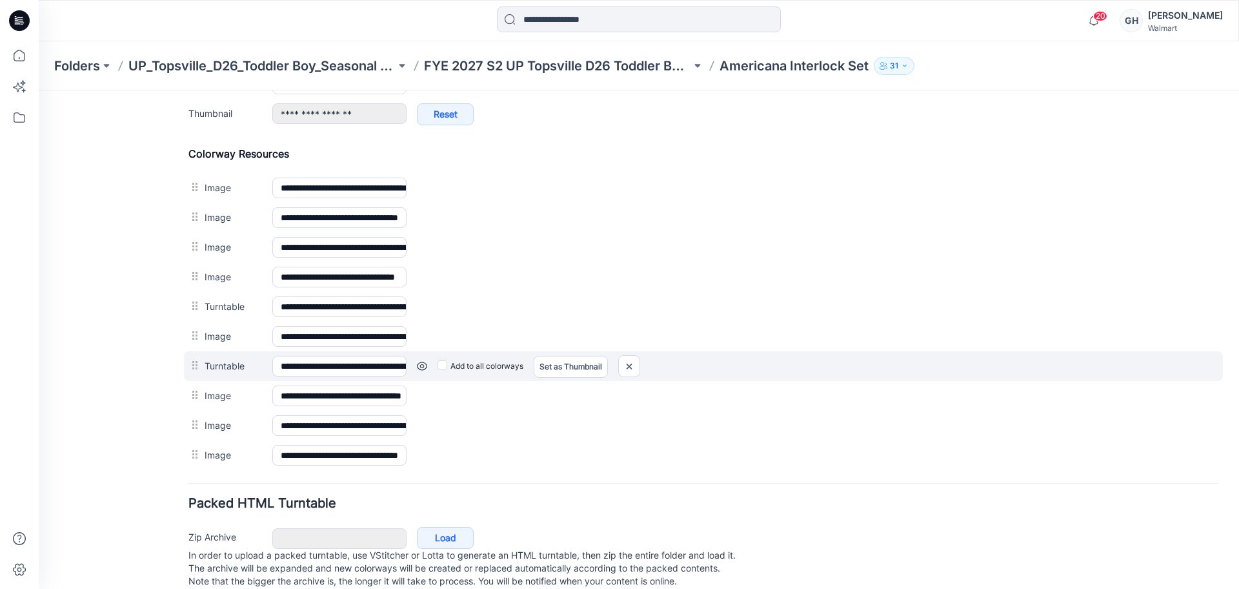
scroll to position [596, 0]
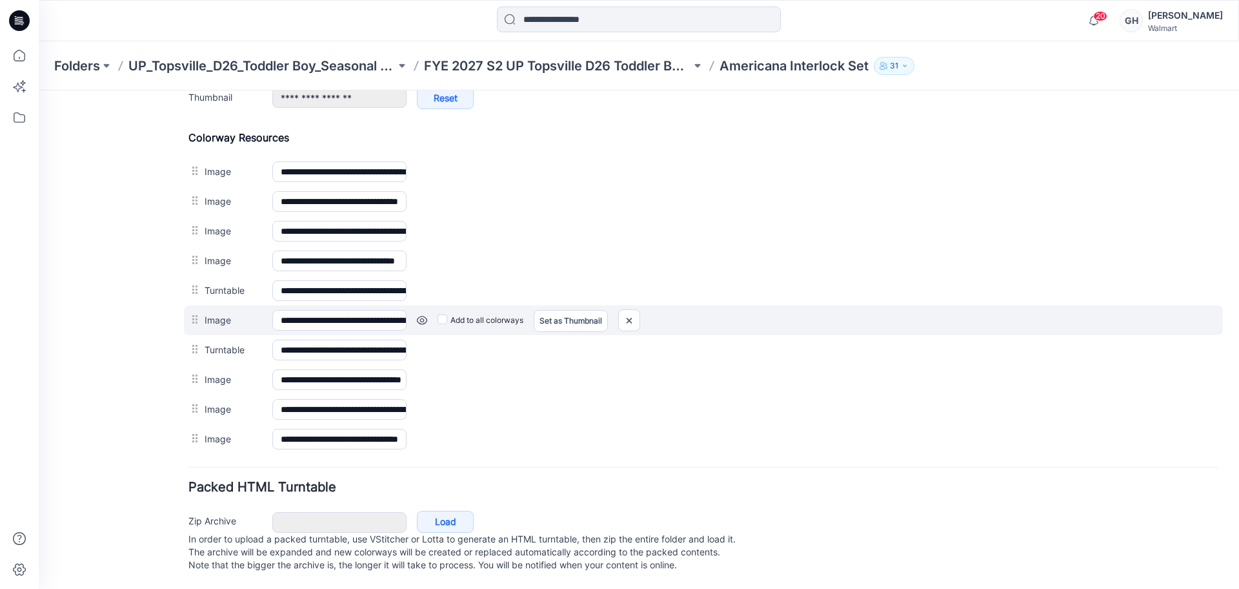
click at [39, 90] on link at bounding box center [39, 90] width 0 height 0
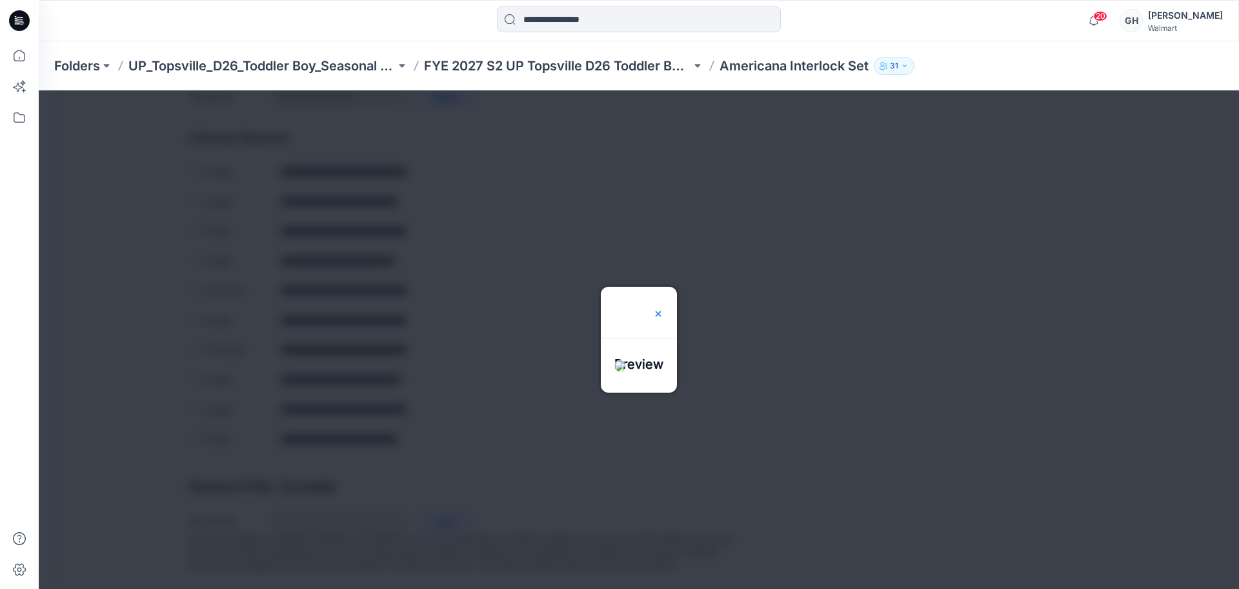
click at [664, 309] on img at bounding box center [658, 314] width 10 height 10
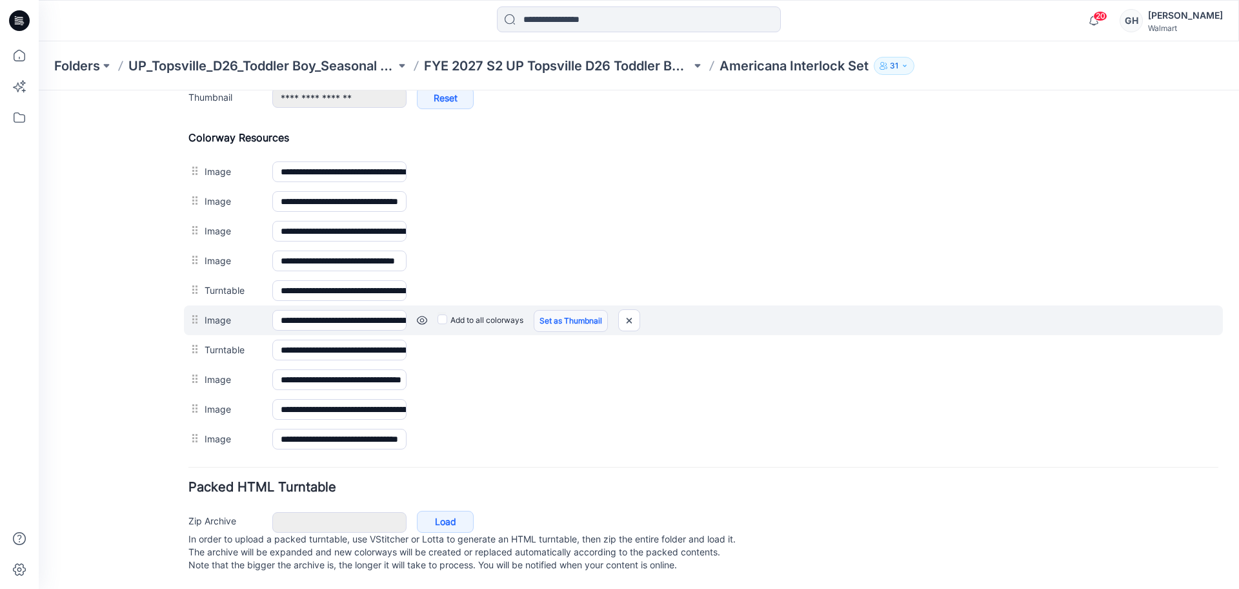
click at [39, 90] on link "Set as Thumbnail" at bounding box center [39, 90] width 0 height 0
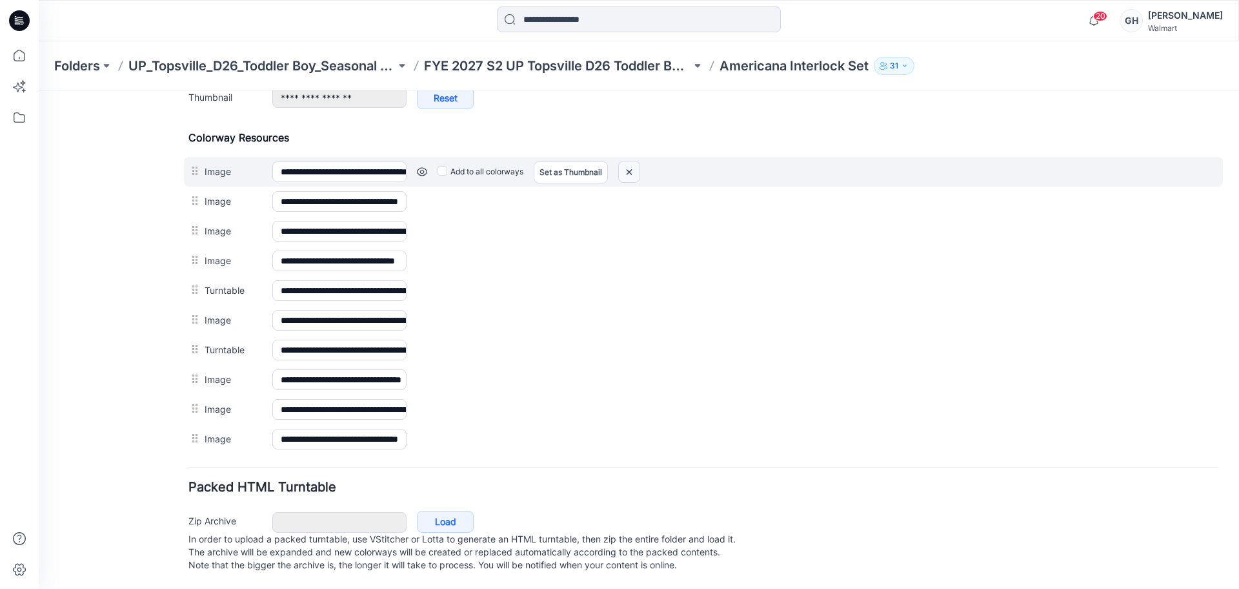
click at [630, 161] on img at bounding box center [629, 171] width 21 height 21
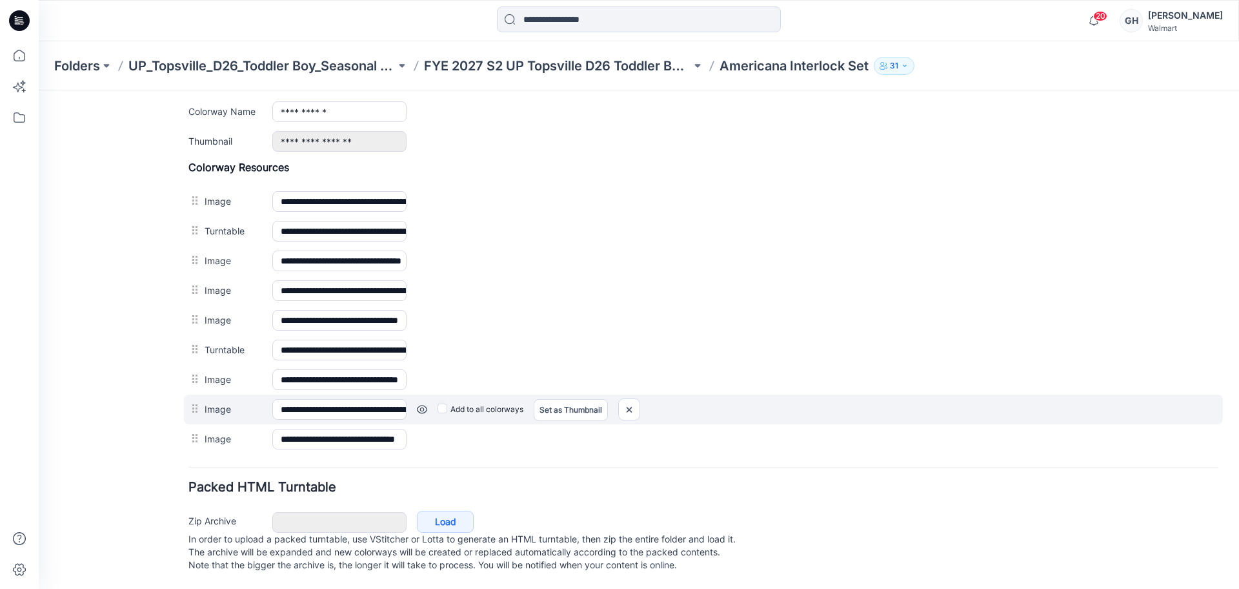
scroll to position [230, 0]
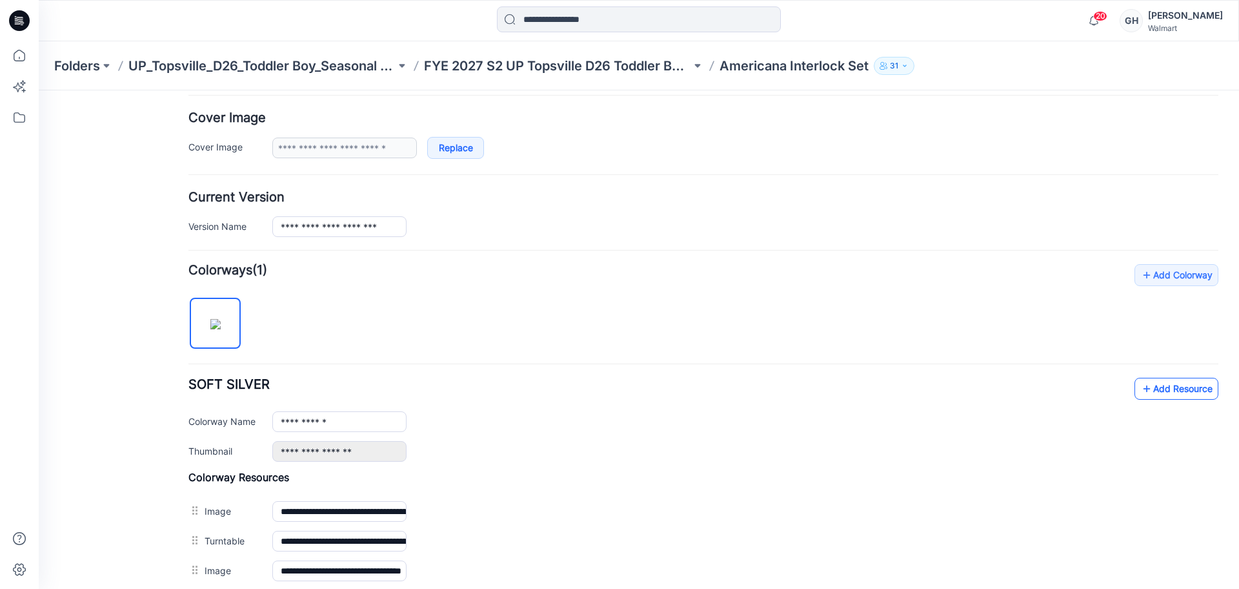
click at [1157, 388] on link "Add Resource" at bounding box center [1177, 389] width 84 height 22
click at [562, 68] on p "FYE 2027 S2 UP Topsville D26 Toddler Boy Seasonal" at bounding box center [557, 66] width 267 height 18
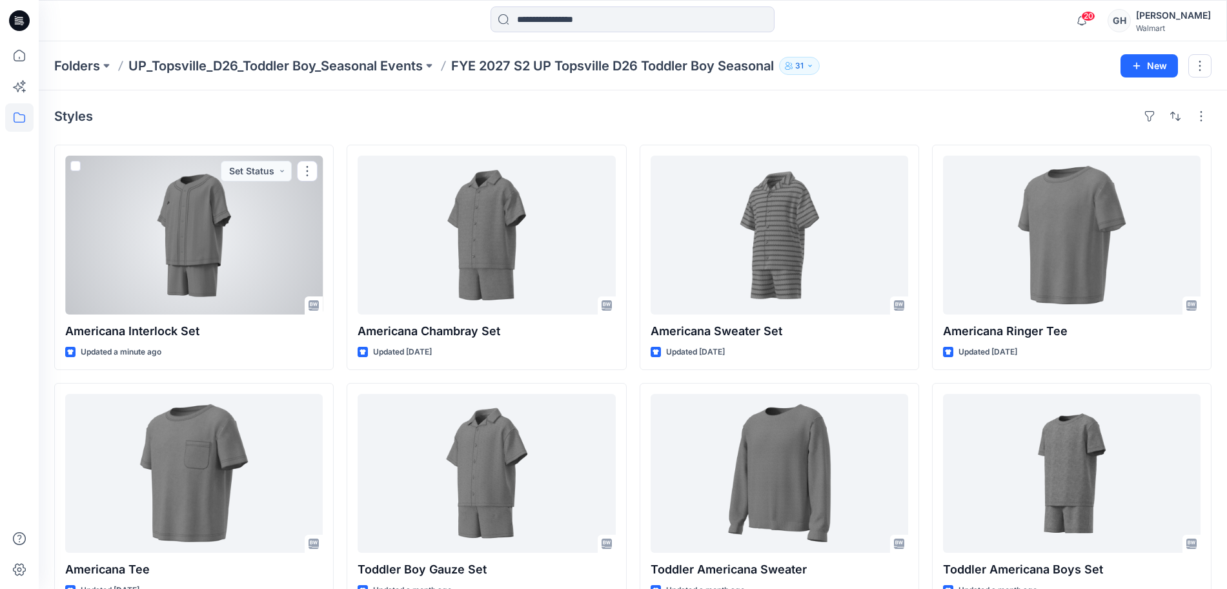
click at [251, 245] on div at bounding box center [194, 235] width 258 height 159
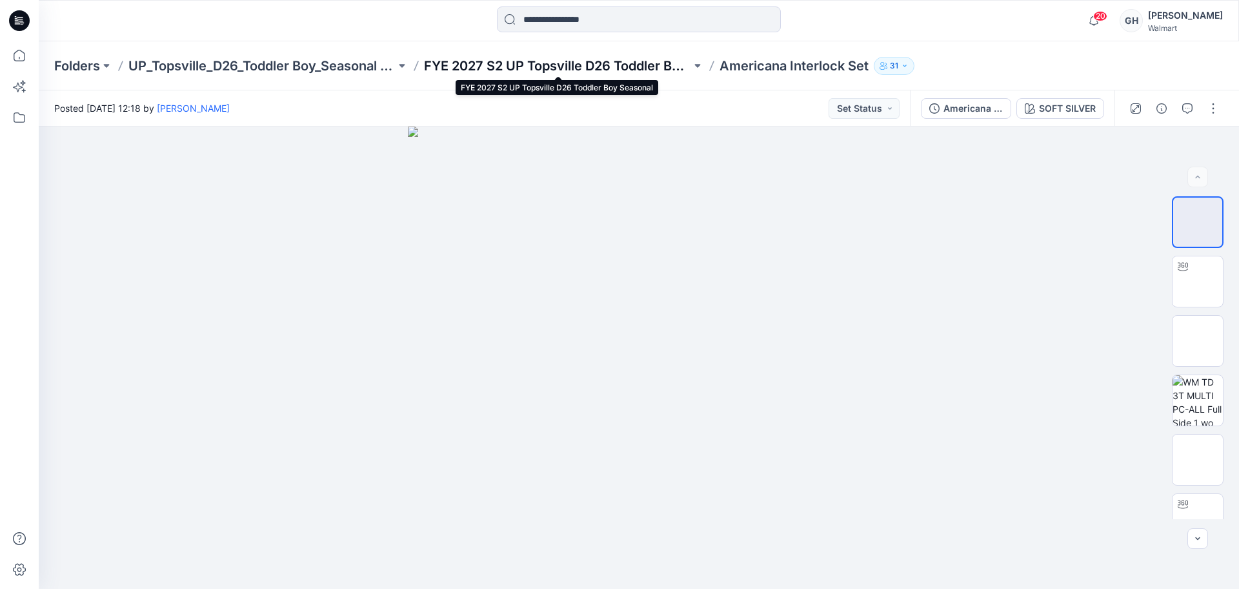
click at [654, 69] on p "FYE 2027 S2 UP Topsville D26 Toddler Boy Seasonal" at bounding box center [557, 66] width 267 height 18
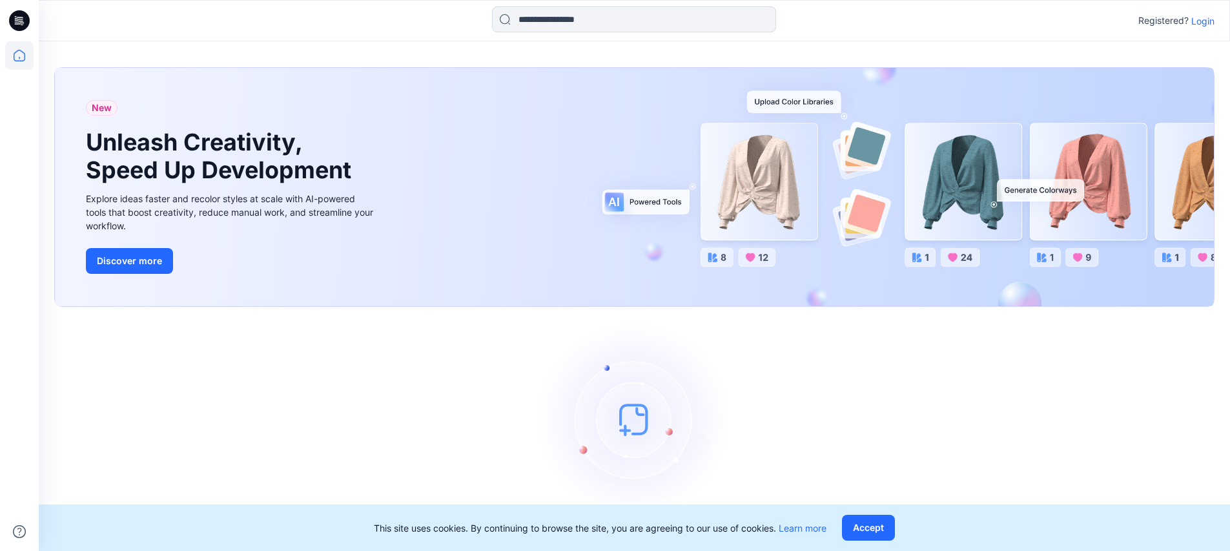
click at [1192, 24] on p "Login" at bounding box center [1202, 21] width 23 height 14
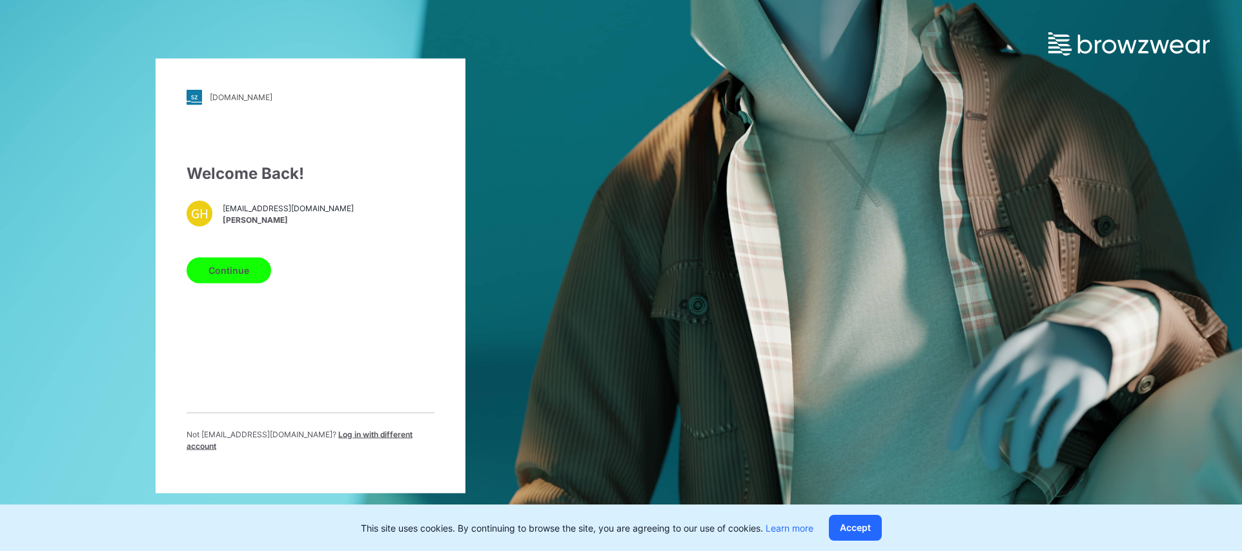
click at [241, 279] on button "Continue" at bounding box center [229, 270] width 85 height 26
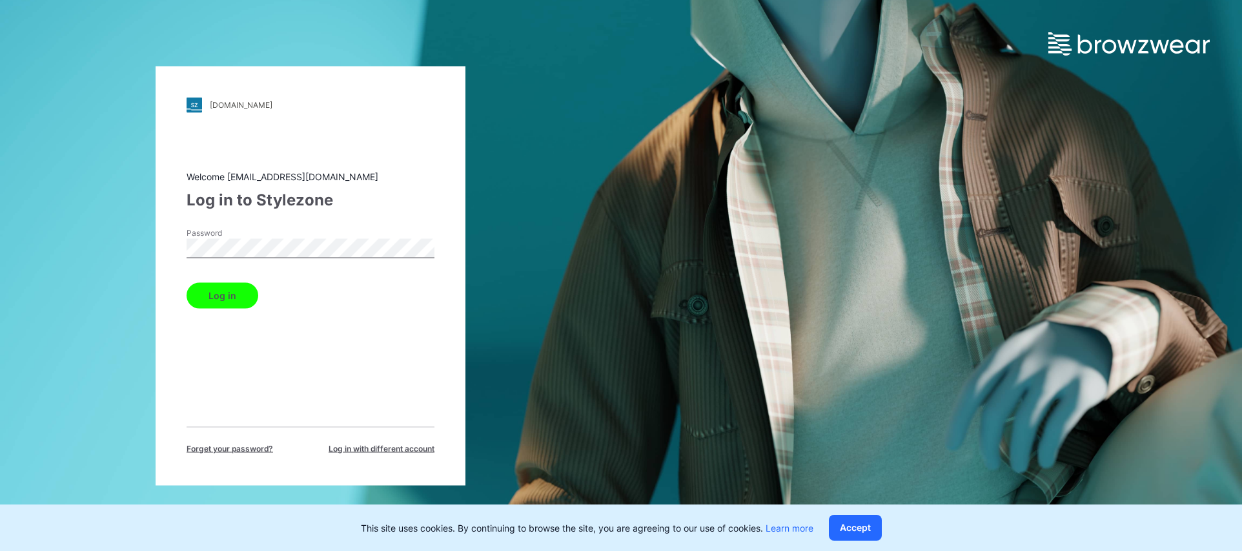
click at [243, 286] on button "Log in" at bounding box center [223, 295] width 72 height 26
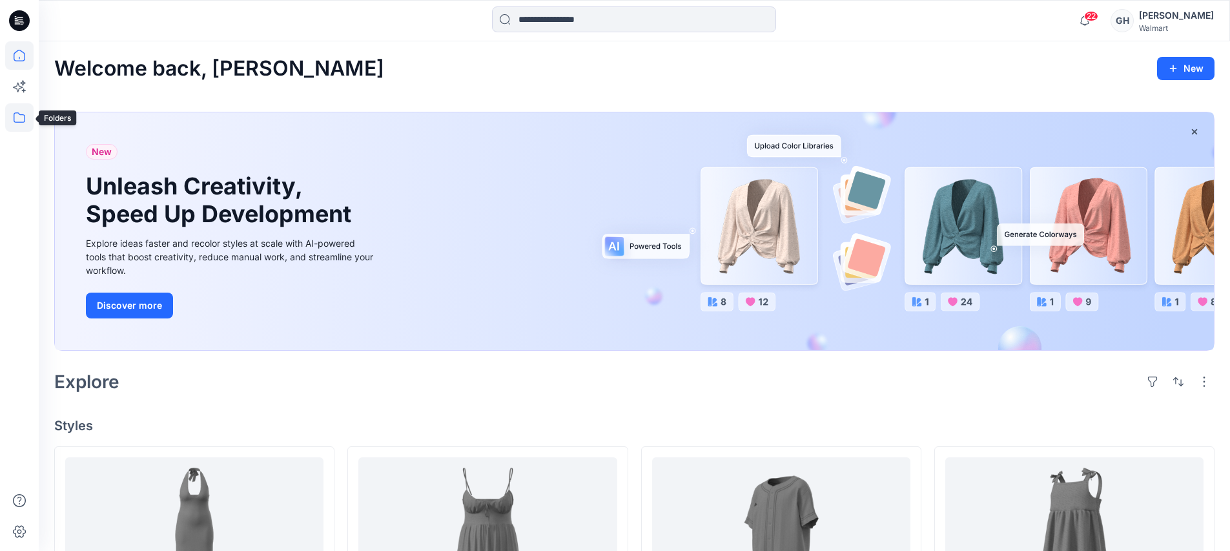
click at [12, 122] on icon at bounding box center [19, 117] width 28 height 28
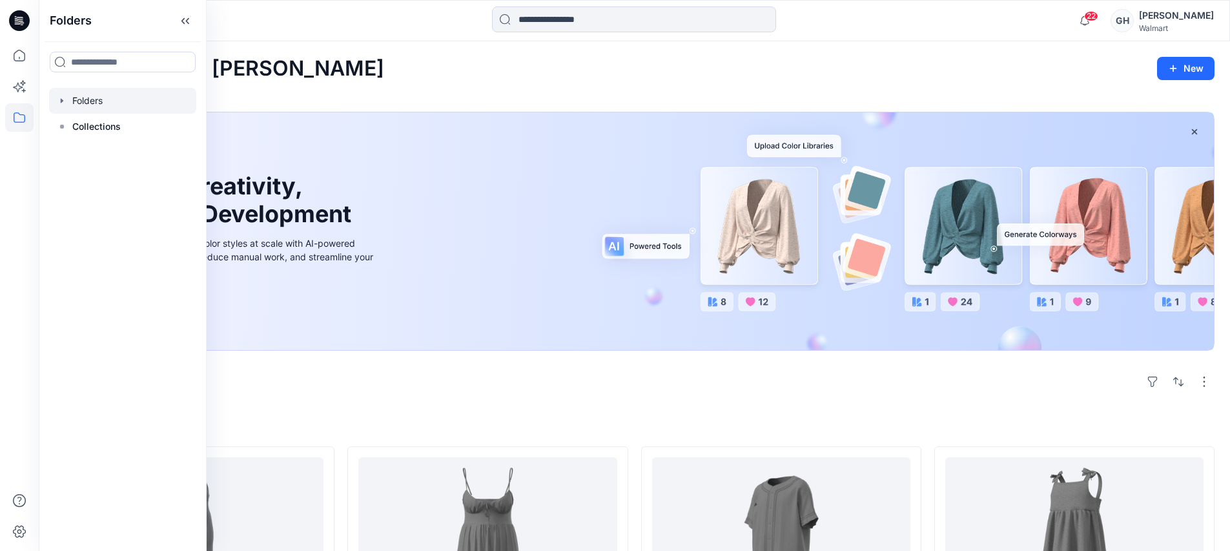
click at [95, 92] on div at bounding box center [122, 101] width 147 height 26
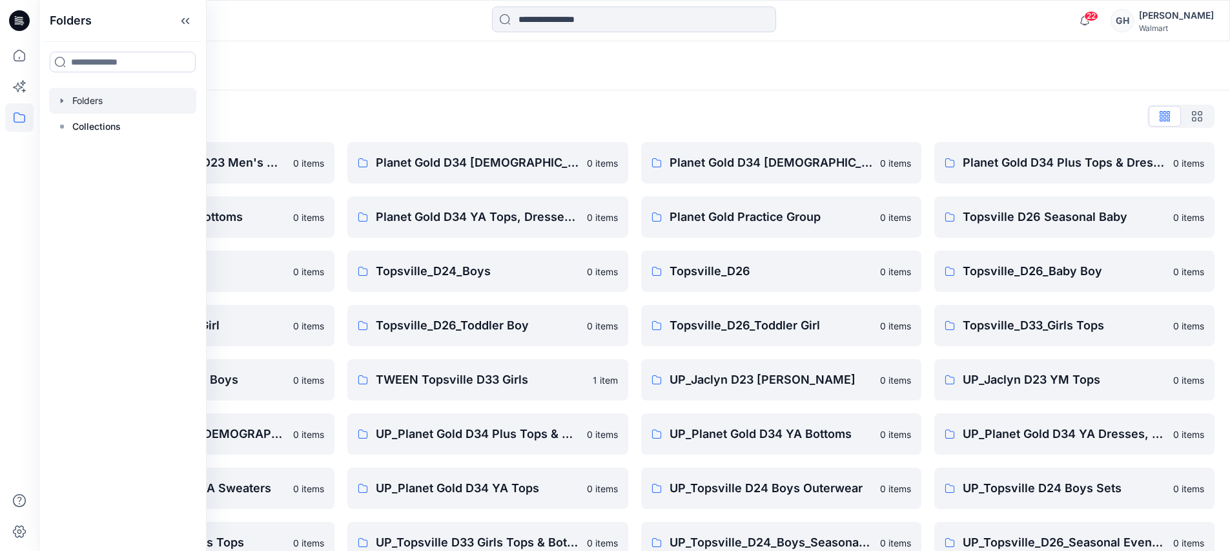
scroll to position [190, 0]
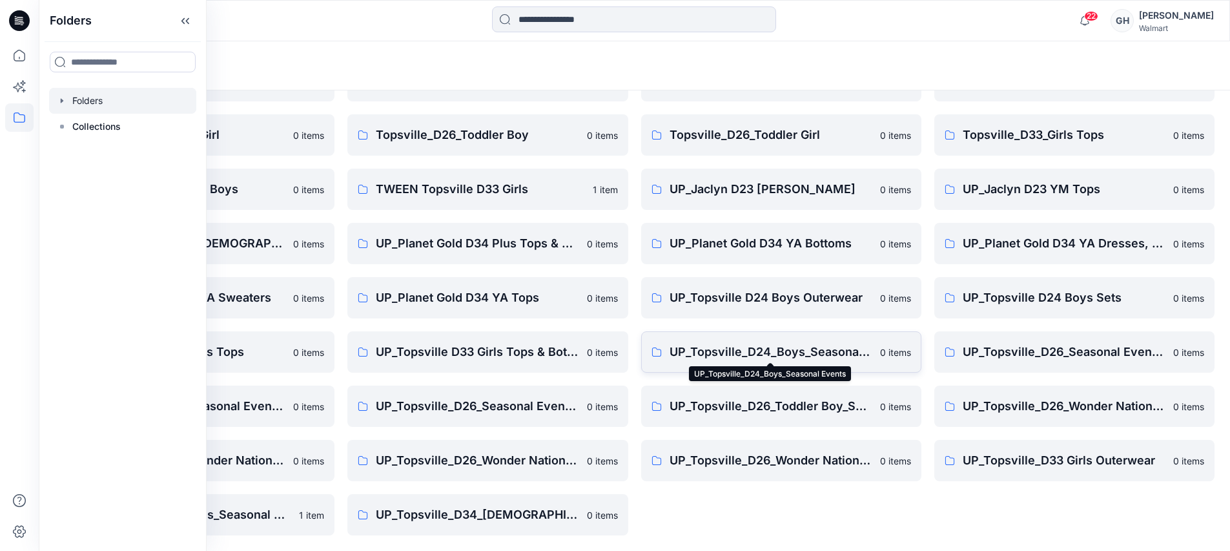
click at [794, 353] on p "UP_Topsville_D24_Boys_Seasonal Events" at bounding box center [770, 352] width 203 height 18
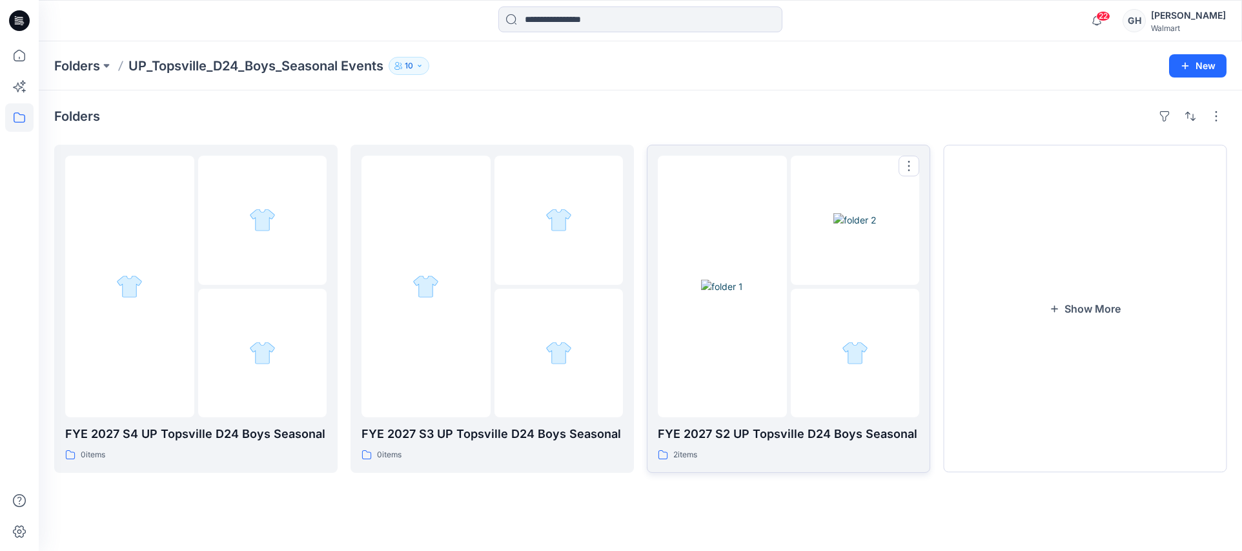
click at [858, 365] on img at bounding box center [855, 353] width 26 height 26
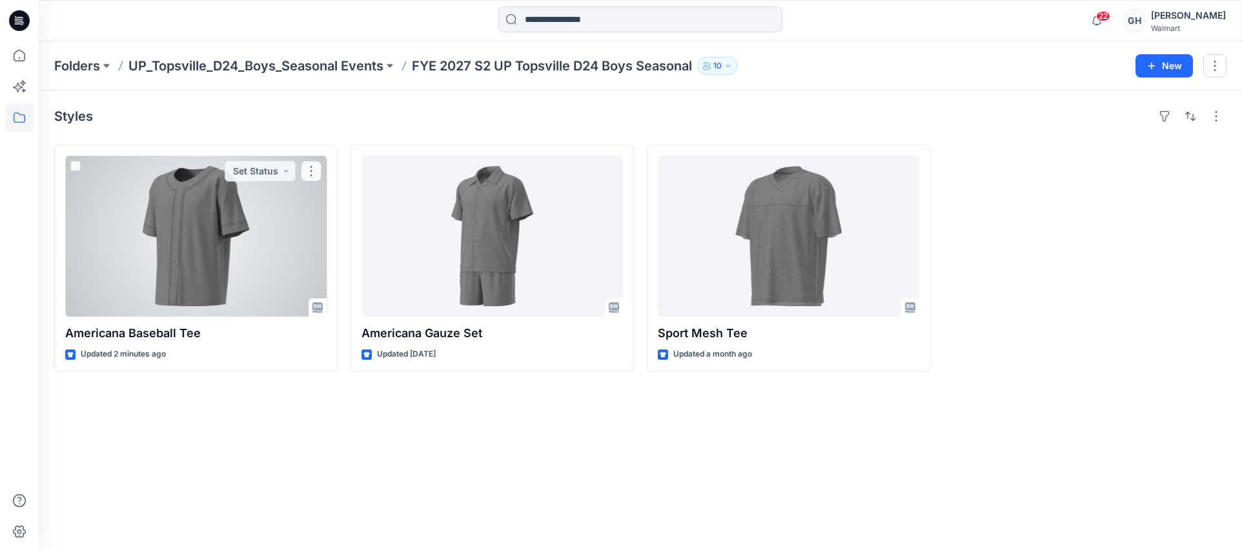
drag, startPoint x: 157, startPoint y: 285, endPoint x: 187, endPoint y: 287, distance: 29.7
click at [157, 285] on div at bounding box center [195, 236] width 261 height 161
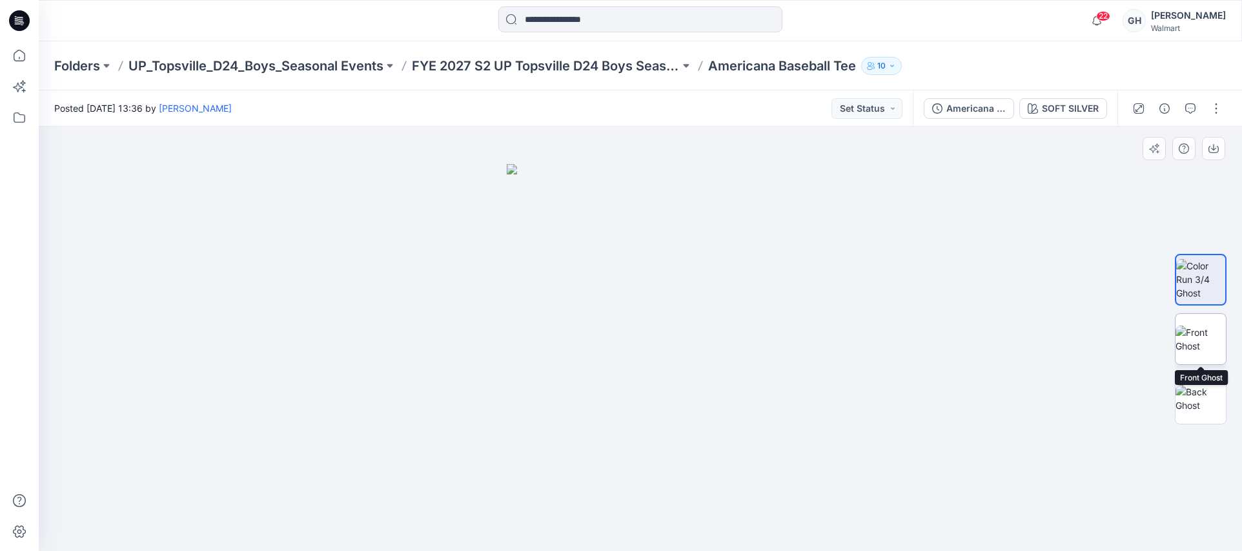
click at [1201, 338] on img at bounding box center [1200, 338] width 50 height 27
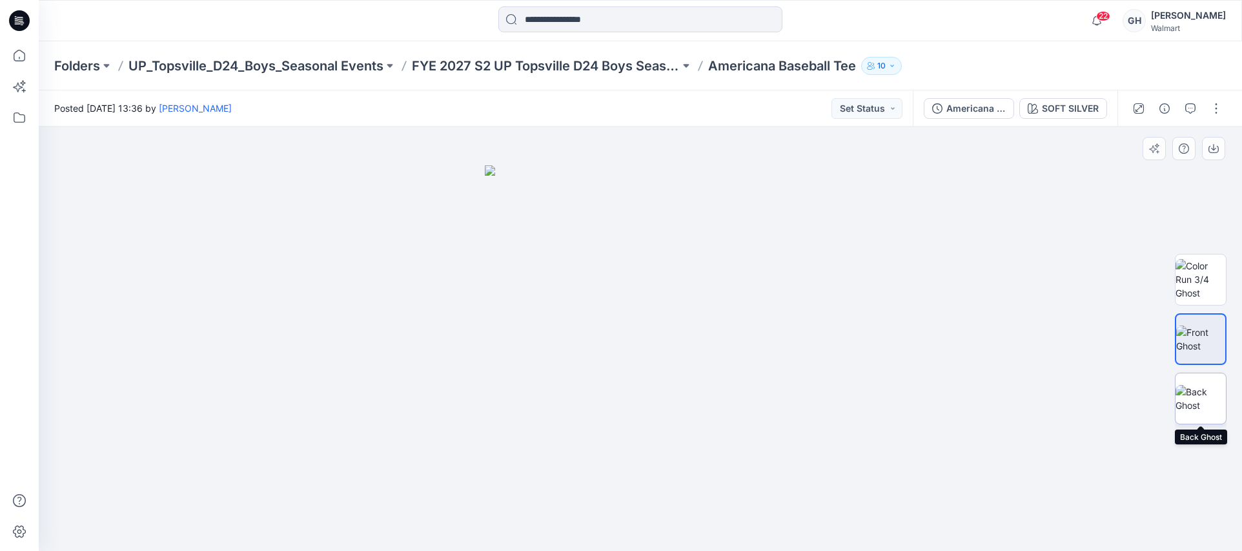
click at [1210, 392] on img at bounding box center [1200, 398] width 50 height 27
click at [1190, 340] on img at bounding box center [1200, 338] width 50 height 27
click at [1163, 106] on icon "button" at bounding box center [1164, 108] width 10 height 10
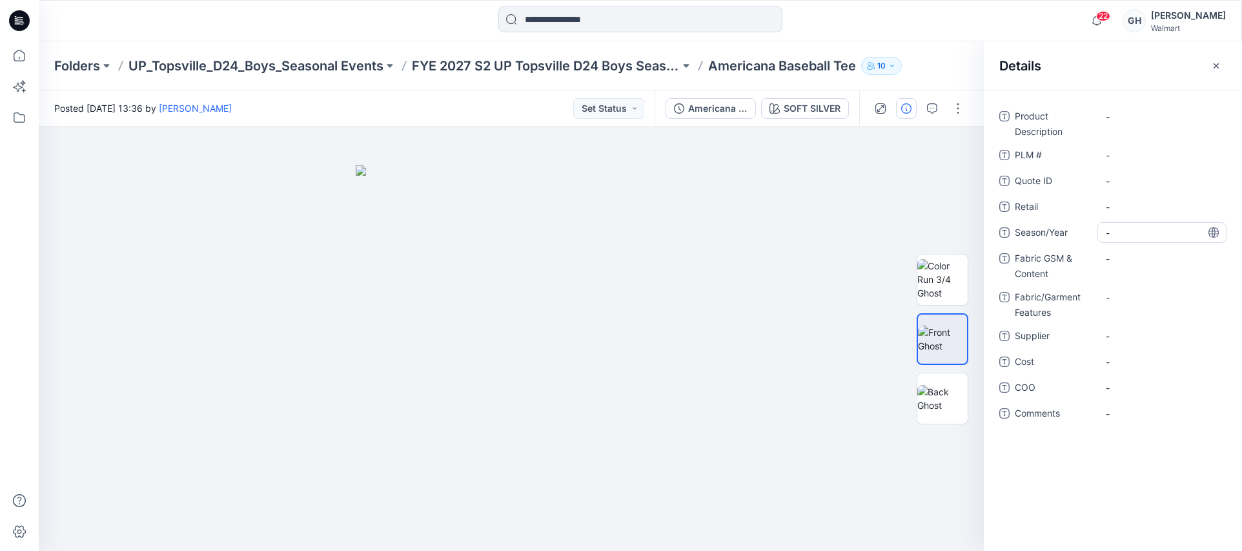
click at [1143, 231] on span "-" at bounding box center [1162, 233] width 112 height 14
type textarea "**********"
click at [1137, 332] on span "-" at bounding box center [1162, 336] width 112 height 14
type textarea "*********"
click at [1126, 261] on Content "-" at bounding box center [1162, 259] width 112 height 14
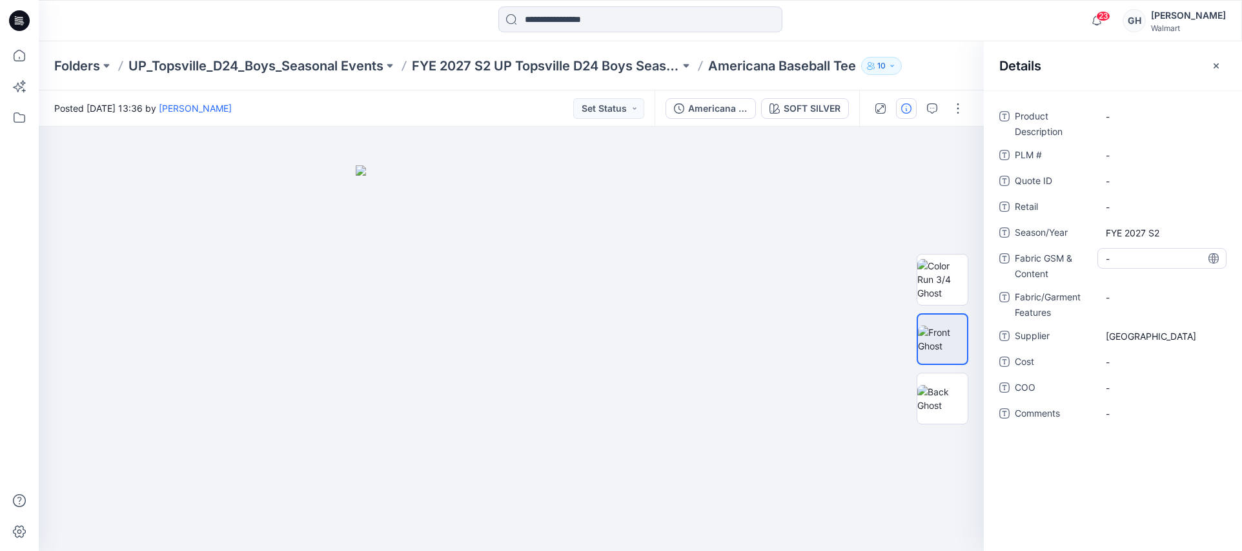
click at [1160, 262] on Content "-" at bounding box center [1162, 259] width 112 height 14
type textarea "**********"
click at [1137, 303] on Features "-" at bounding box center [1162, 297] width 112 height 14
click at [1173, 283] on Content "200 G/60% BCI Cotton/40% Recycled Polyester/" at bounding box center [1162, 269] width 112 height 41
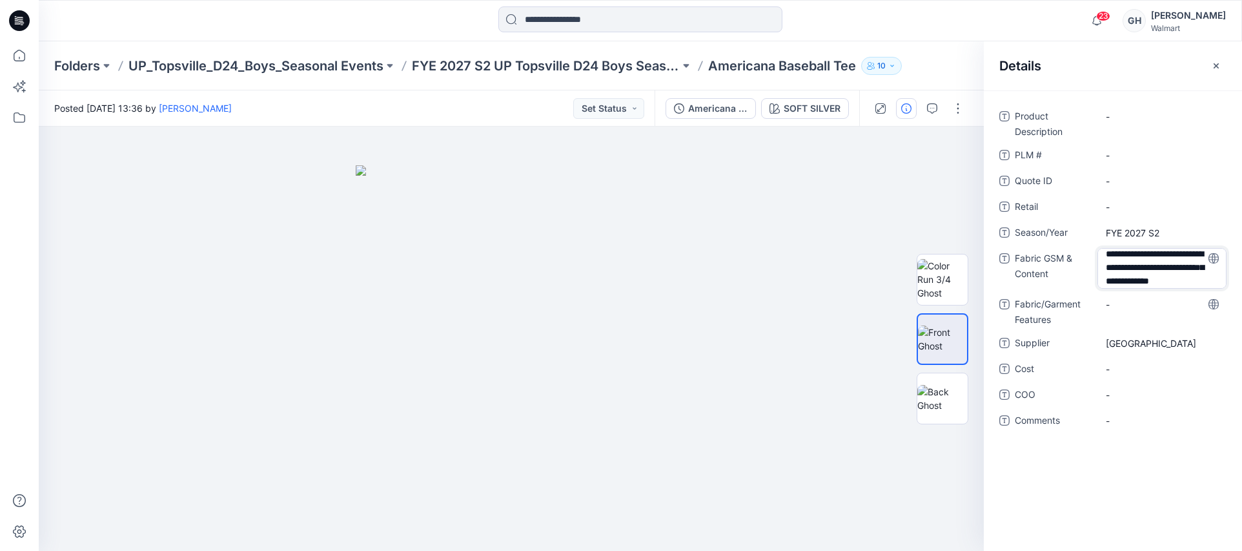
scroll to position [30, 0]
type textarea "**********"
click at [1136, 423] on span "-" at bounding box center [1162, 422] width 112 height 14
type textarea "**********"
click at [1153, 399] on span "-" at bounding box center [1162, 396] width 112 height 14
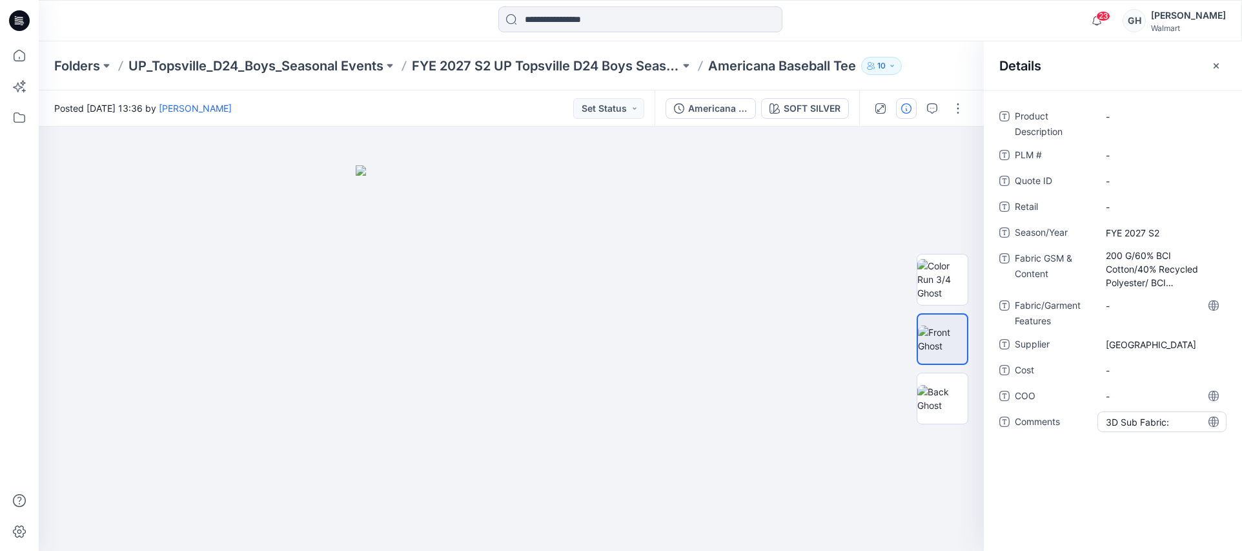
click at [1173, 420] on span "3D Sub Fabric:" at bounding box center [1162, 422] width 112 height 14
type textarea "**********"
click at [1164, 396] on span "-" at bounding box center [1162, 396] width 112 height 14
click at [1143, 432] on span "3D Sub Fabric: 185 Gm2/ BCI Interlock" at bounding box center [1162, 425] width 112 height 27
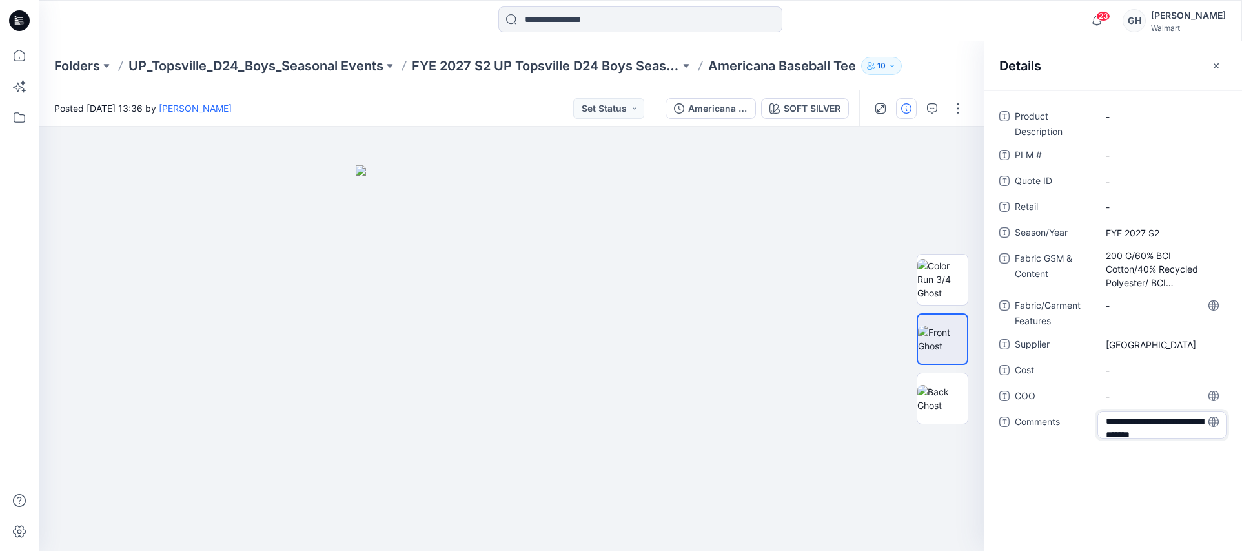
scroll to position [4, 0]
drag, startPoint x: 1145, startPoint y: 431, endPoint x: 1131, endPoint y: 430, distance: 13.6
click at [1131, 430] on textarea "**********" at bounding box center [1161, 424] width 129 height 27
click at [1175, 429] on textarea "**********" at bounding box center [1161, 424] width 129 height 27
type textarea "**********"
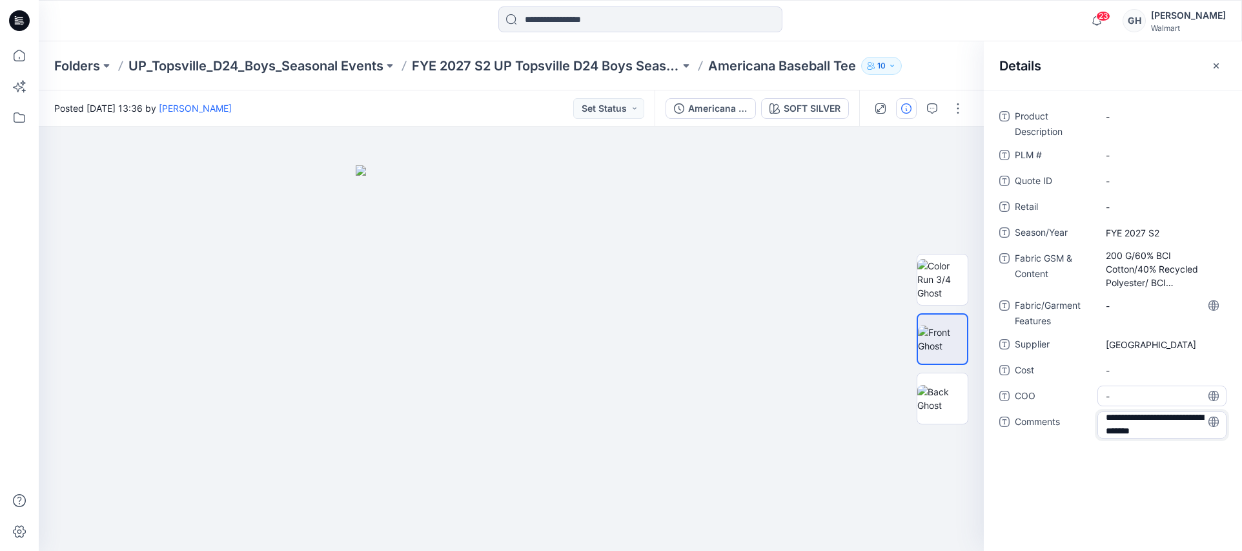
click at [1164, 404] on div "-" at bounding box center [1161, 395] width 129 height 21
click at [626, 56] on div "Folders UP_Topsville_D24_Boys_Seasonal Events FYE 2027 S2 UP Topsville D24 Boys…" at bounding box center [640, 65] width 1203 height 49
click at [960, 110] on button "button" at bounding box center [958, 108] width 21 height 21
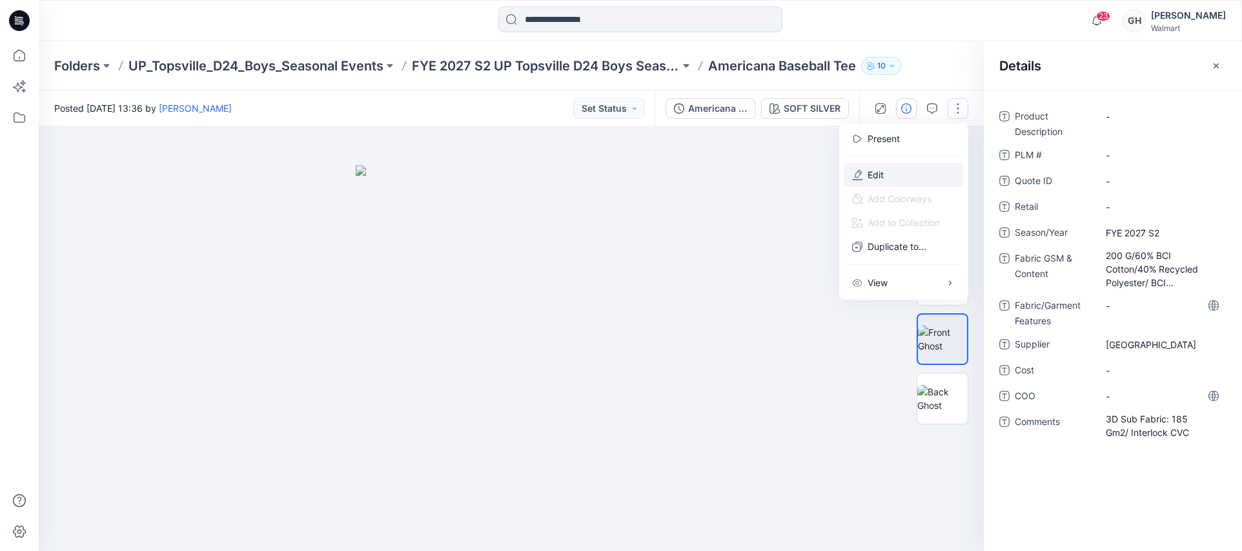
click at [922, 175] on button "Edit" at bounding box center [903, 175] width 119 height 24
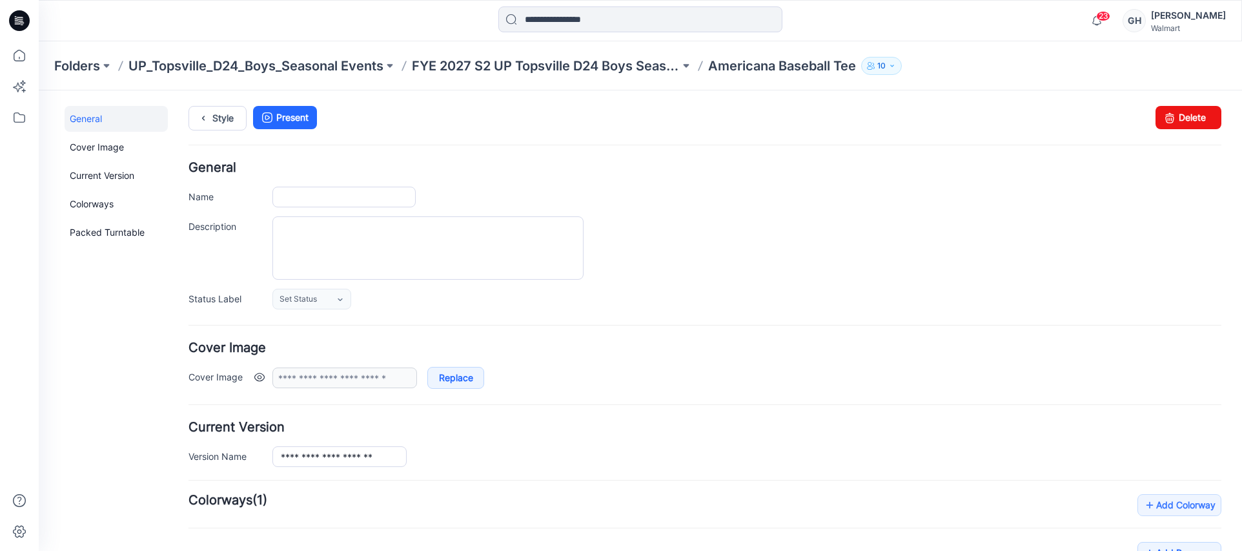
type input "**********"
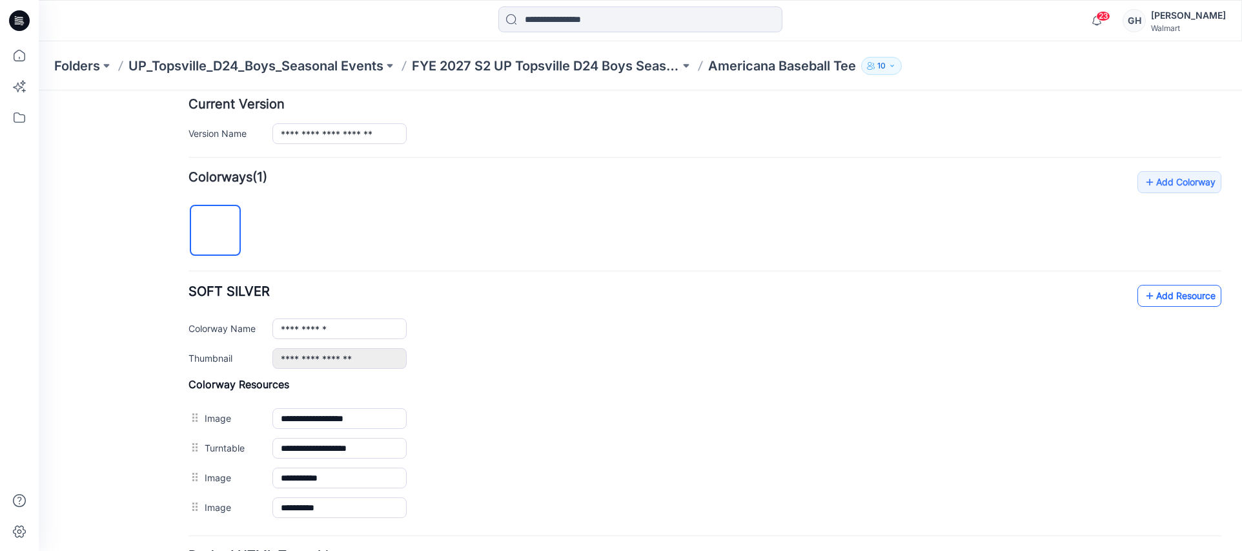
click at [1158, 297] on link "Add Resource" at bounding box center [1179, 296] width 84 height 22
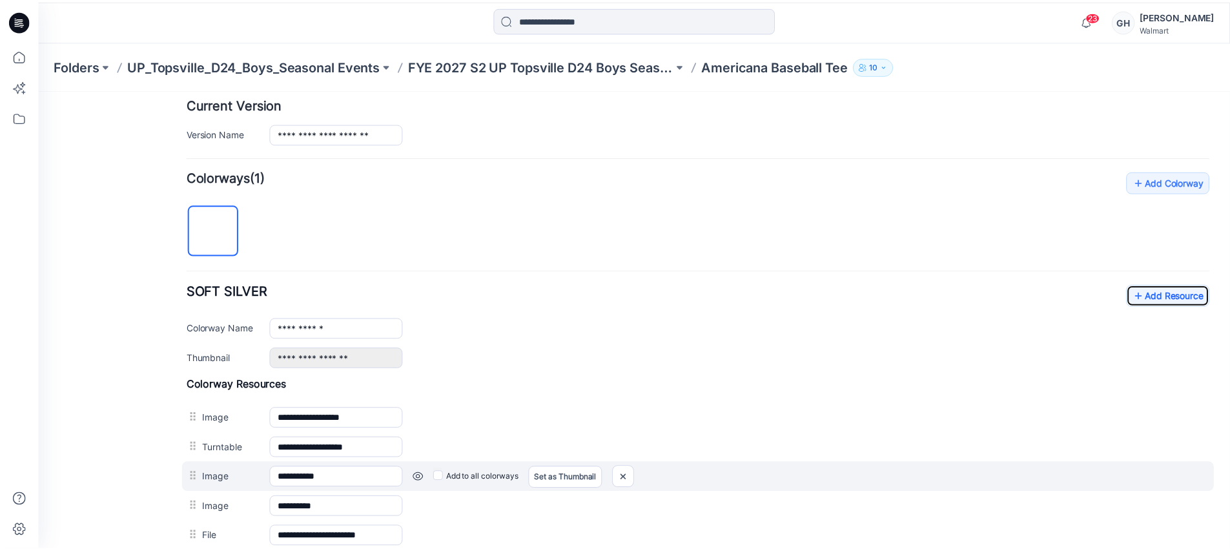
scroll to position [403, 0]
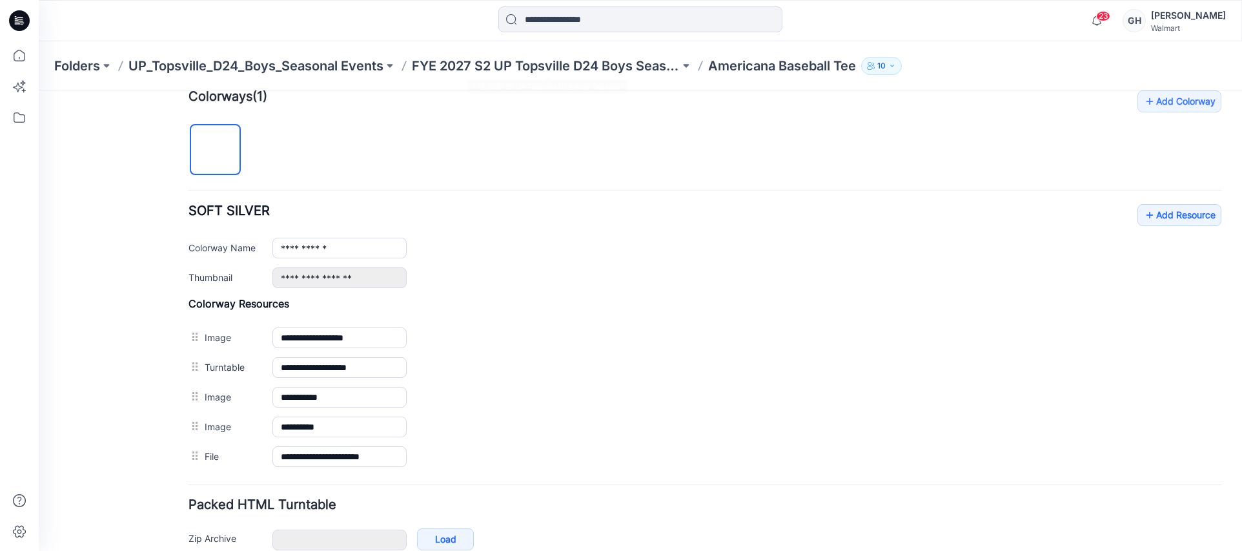
click at [573, 56] on div "Folders UP_Topsville_D24_Boys_Seasonal Events FYE 2027 S2 UP Topsville D24 Boys…" at bounding box center [640, 65] width 1203 height 49
click at [575, 66] on p "FYE 2027 S2 UP Topsville D24 Boys Seasonal" at bounding box center [546, 66] width 268 height 18
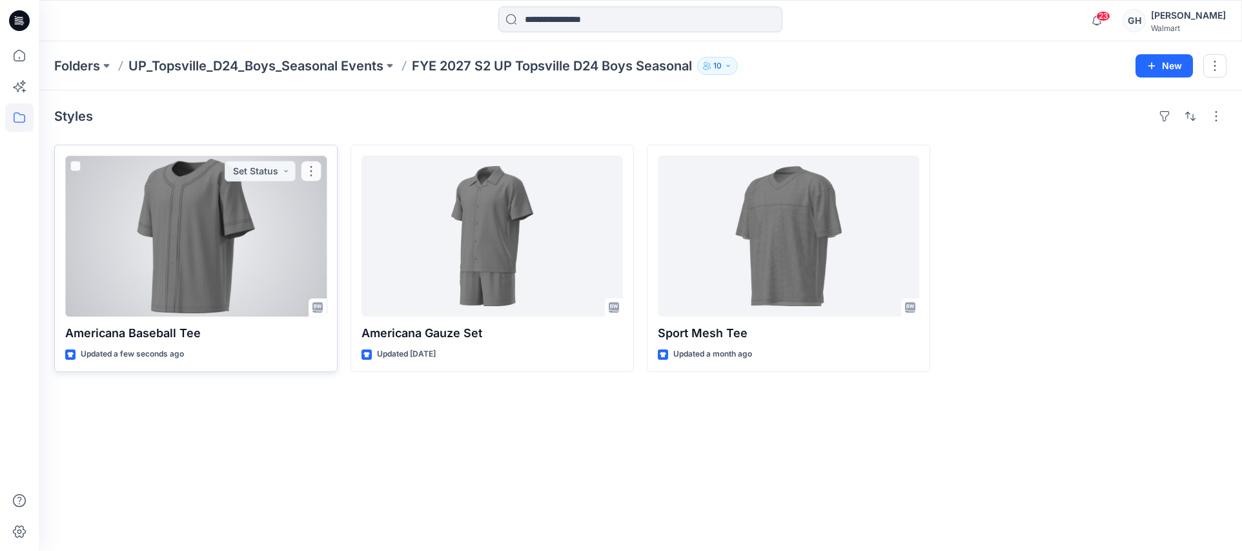
click at [137, 260] on div at bounding box center [195, 236] width 261 height 161
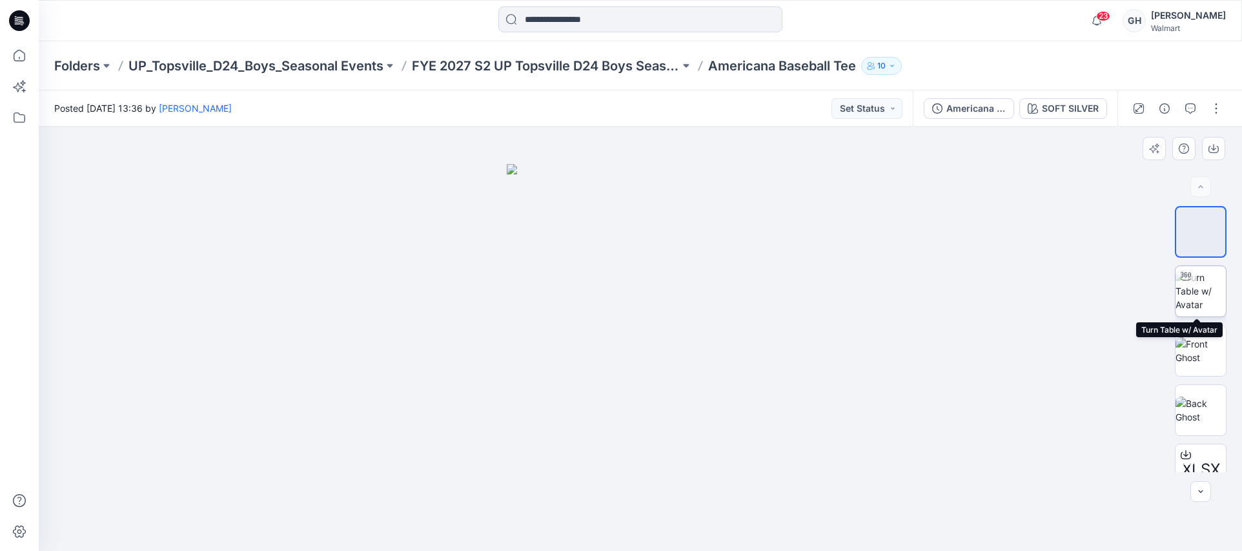
click at [1198, 287] on img at bounding box center [1200, 290] width 50 height 41
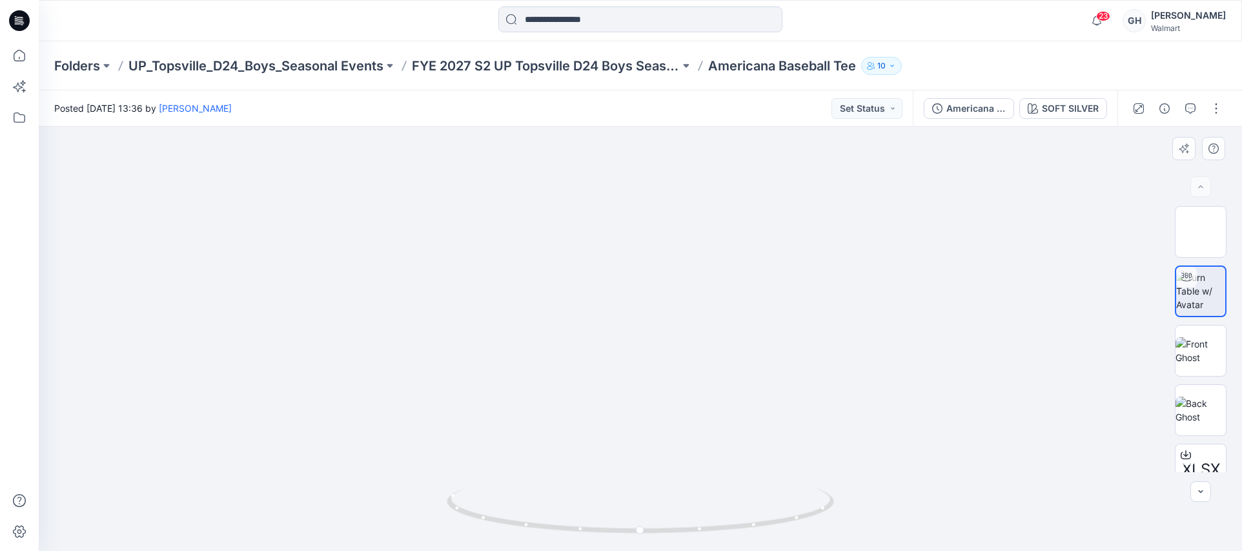
drag, startPoint x: 674, startPoint y: 261, endPoint x: 681, endPoint y: 478, distance: 216.3
click at [683, 496] on div at bounding box center [640, 339] width 1203 height 424
click at [687, 382] on img at bounding box center [649, 2] width 2236 height 1095
click at [1195, 358] on img at bounding box center [1200, 350] width 50 height 27
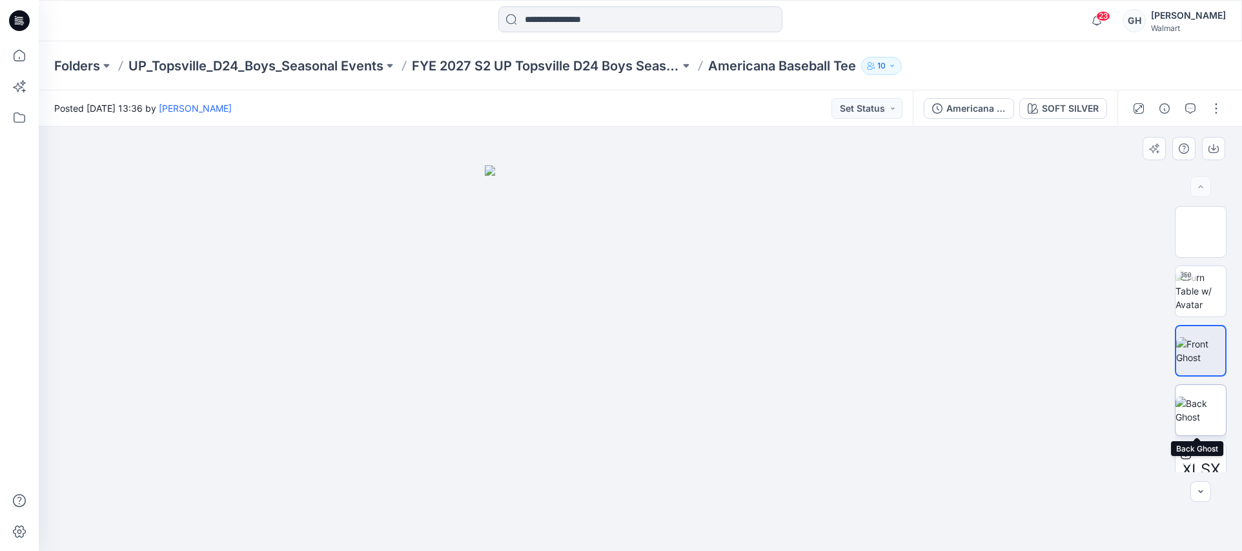
click at [1190, 396] on img at bounding box center [1200, 409] width 50 height 27
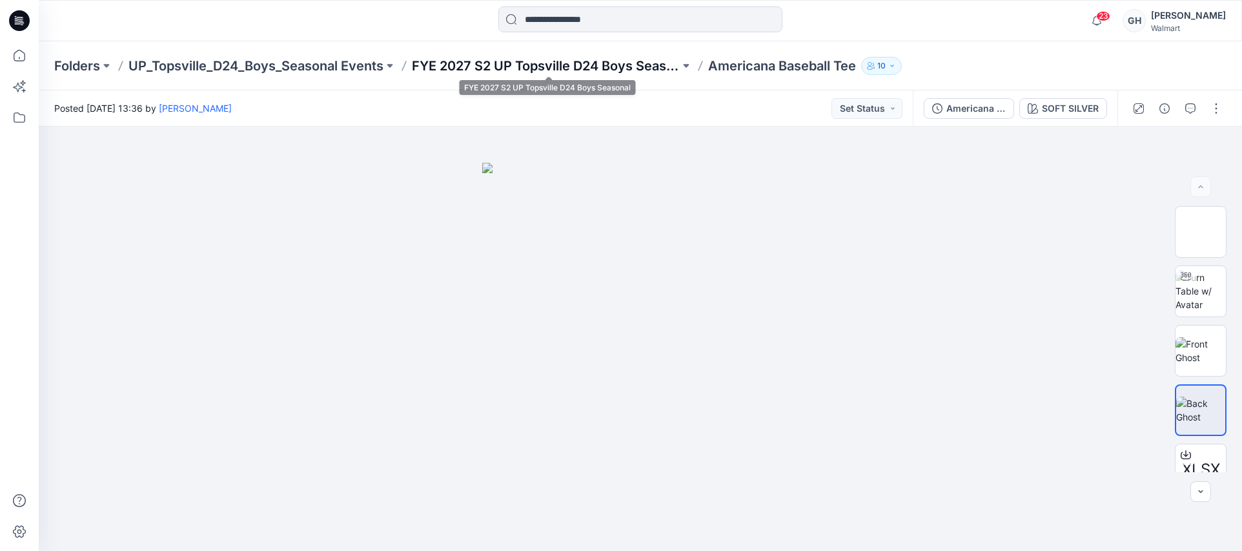
click at [577, 74] on p "FYE 2027 S2 UP Topsville D24 Boys Seasonal" at bounding box center [546, 66] width 268 height 18
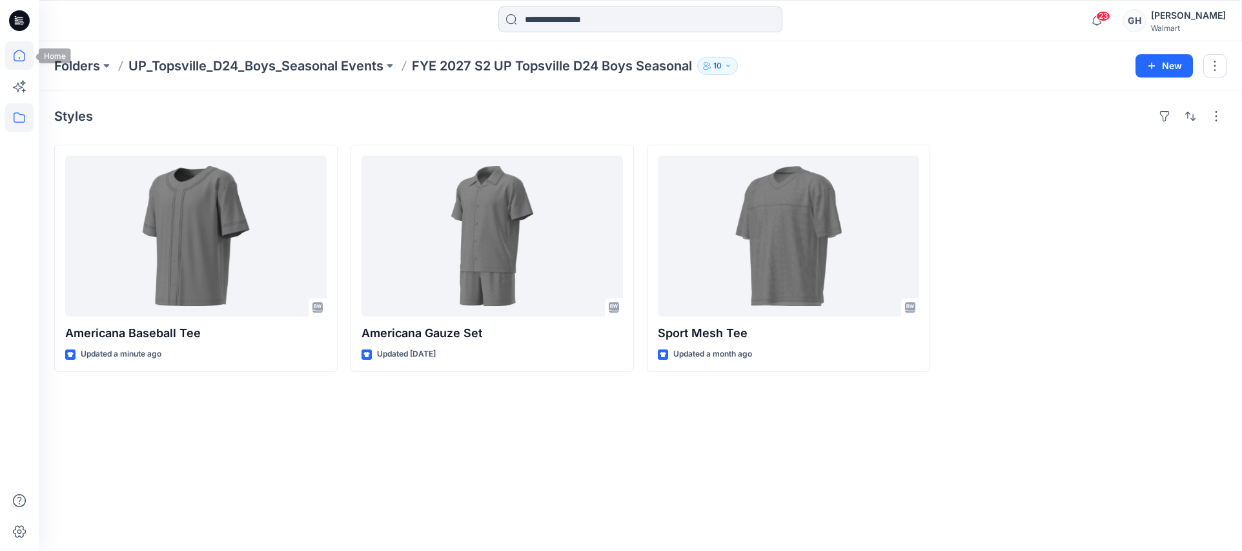
click at [17, 46] on icon at bounding box center [19, 55] width 28 height 28
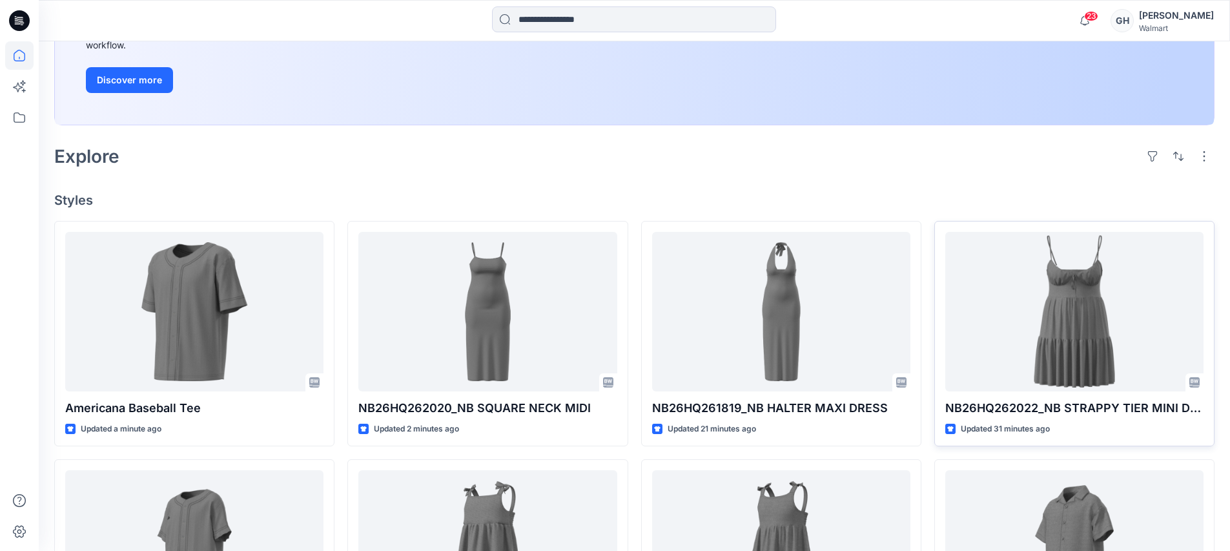
scroll to position [403, 0]
